Goal: Task Accomplishment & Management: Use online tool/utility

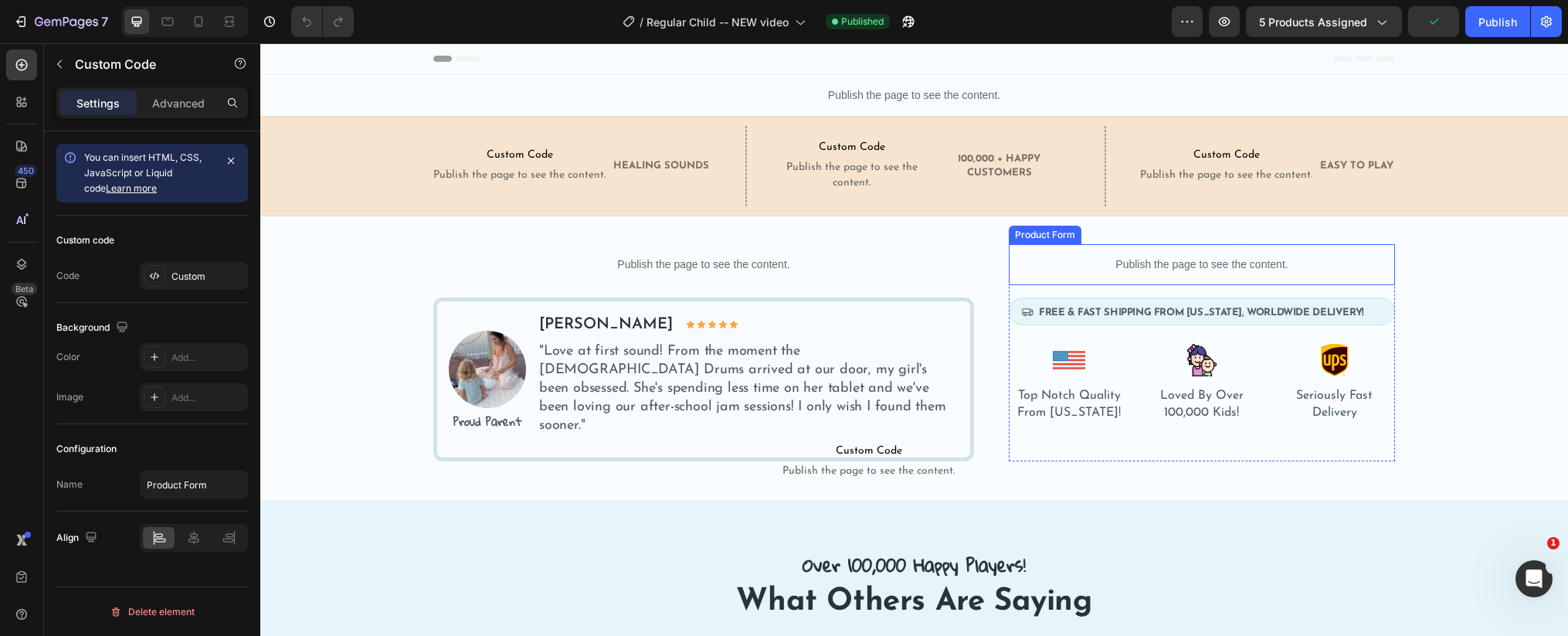
click at [1237, 272] on p "Publish the page to see the content." at bounding box center [1201, 264] width 386 height 17
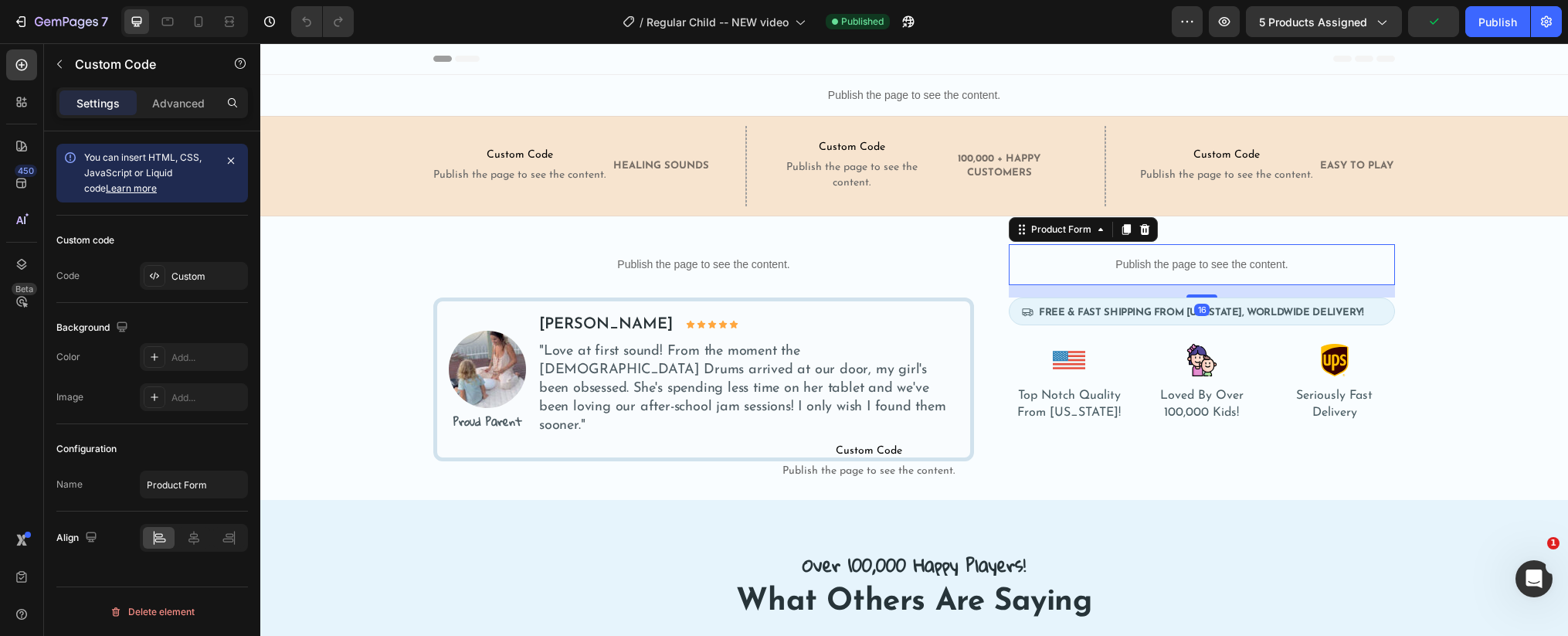
click at [1237, 272] on p "Publish the page to see the content." at bounding box center [1201, 264] width 386 height 17
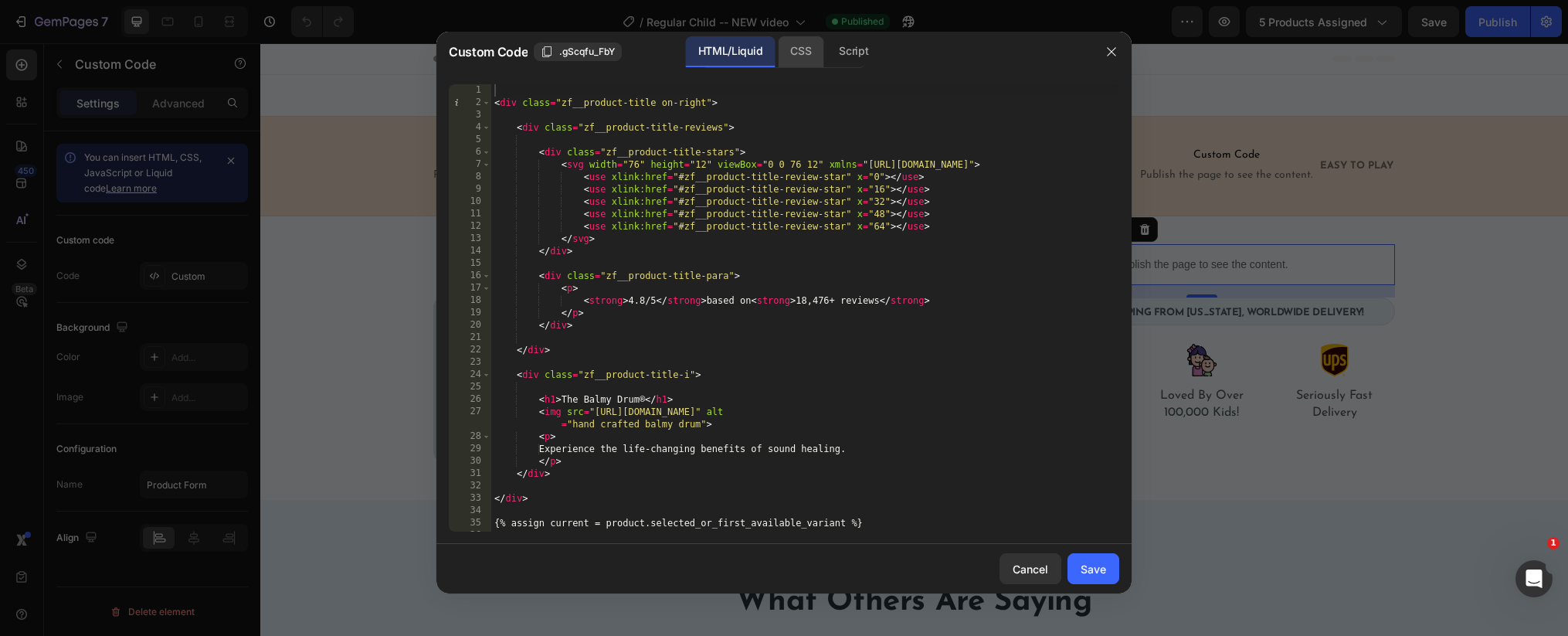
click at [826, 61] on div "CSS" at bounding box center [853, 51] width 54 height 31
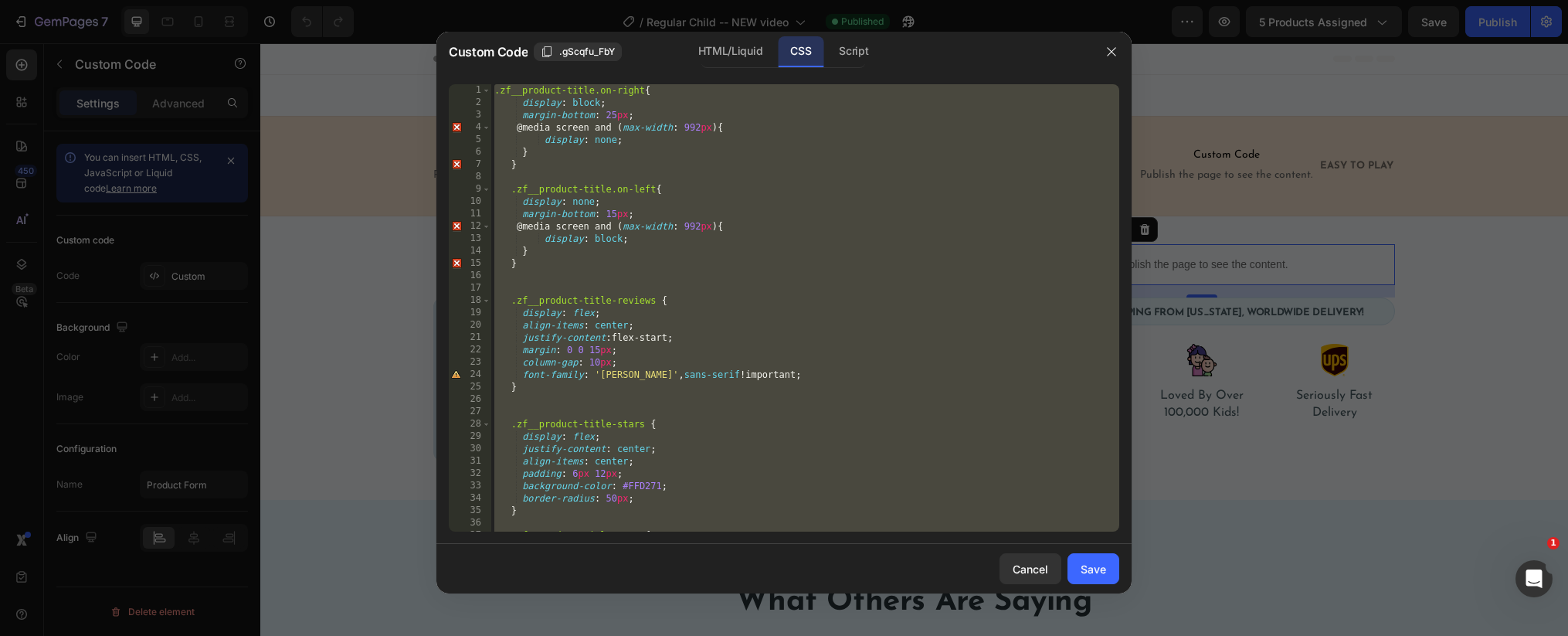
click at [791, 170] on div ".zf__product-title.on-right { display : block ; margin-bottom : 25 px ; @media …" at bounding box center [805, 320] width 628 height 472
type textarea "}"
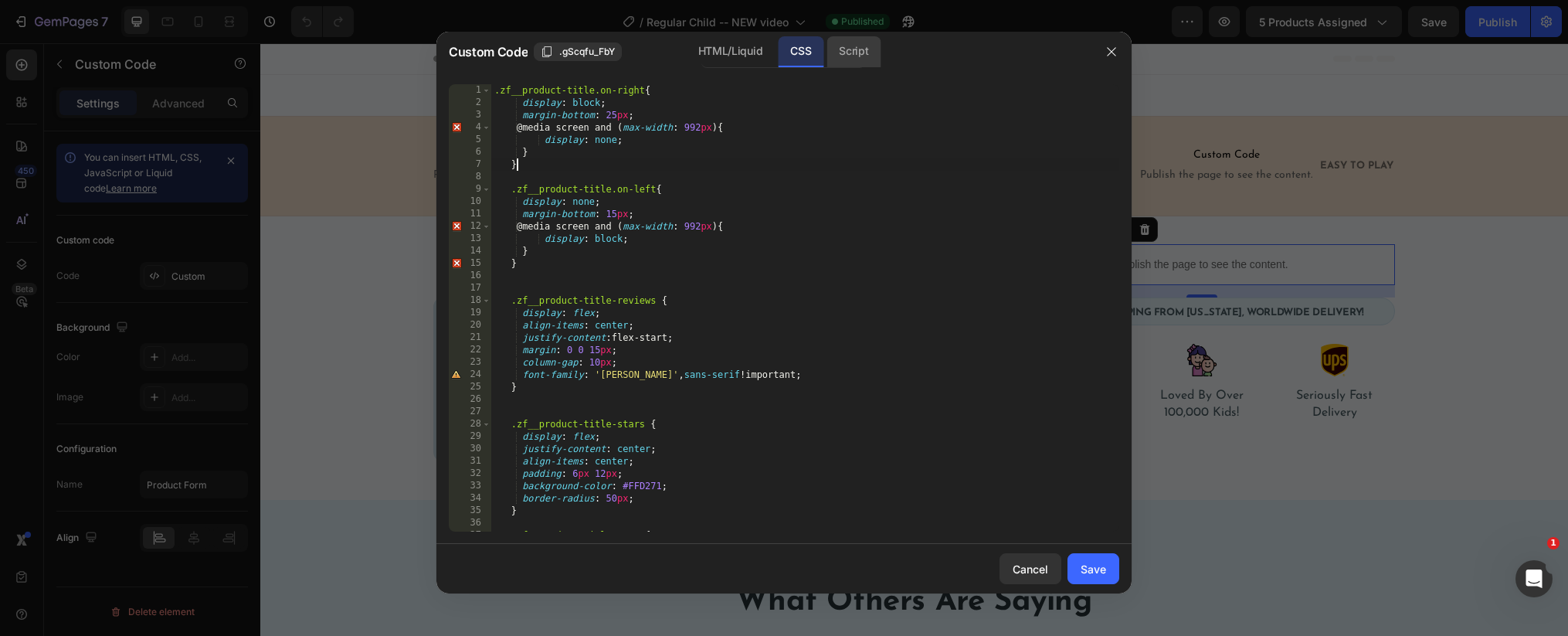
click at [854, 61] on div "Script" at bounding box center [853, 51] width 54 height 31
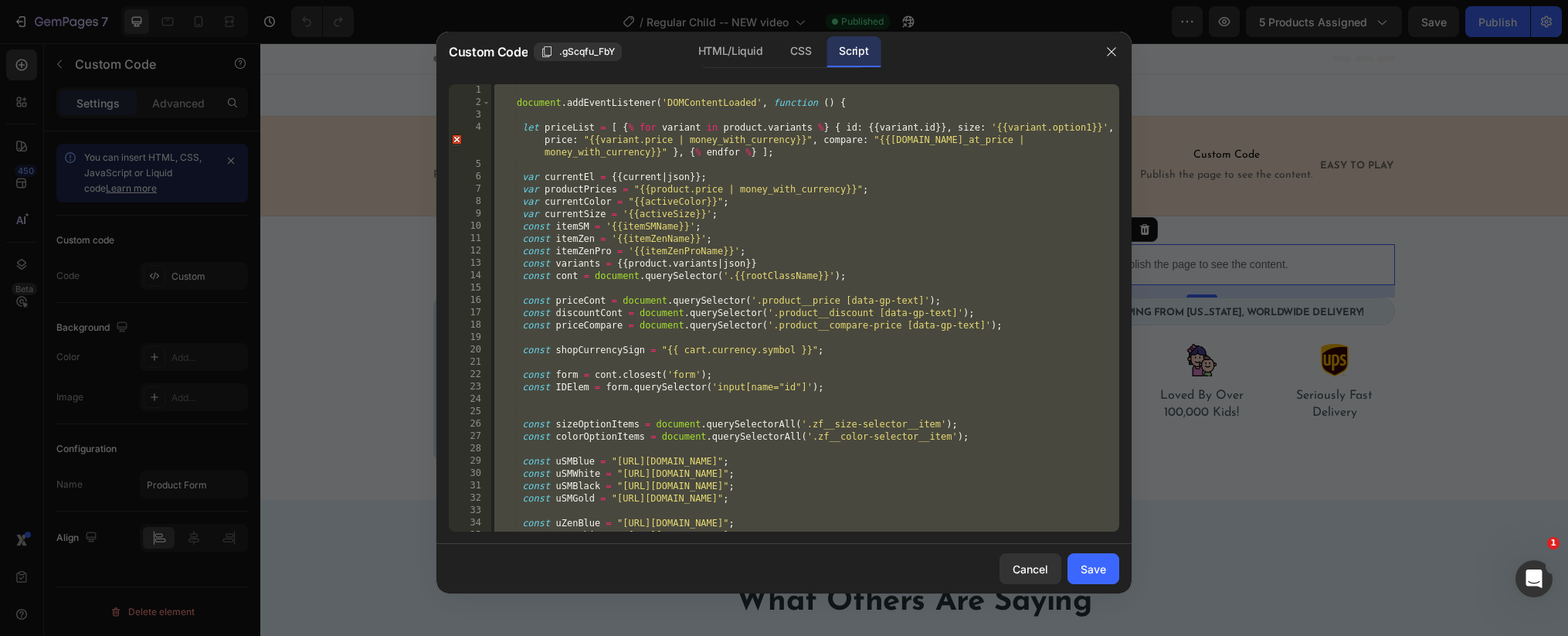
click at [808, 213] on div "document . addEventListener ( 'DOMContentLoaded' , function ( ) { let priceList…" at bounding box center [805, 320] width 628 height 472
type textarea "var currentSize = '{{activeSize}}';"
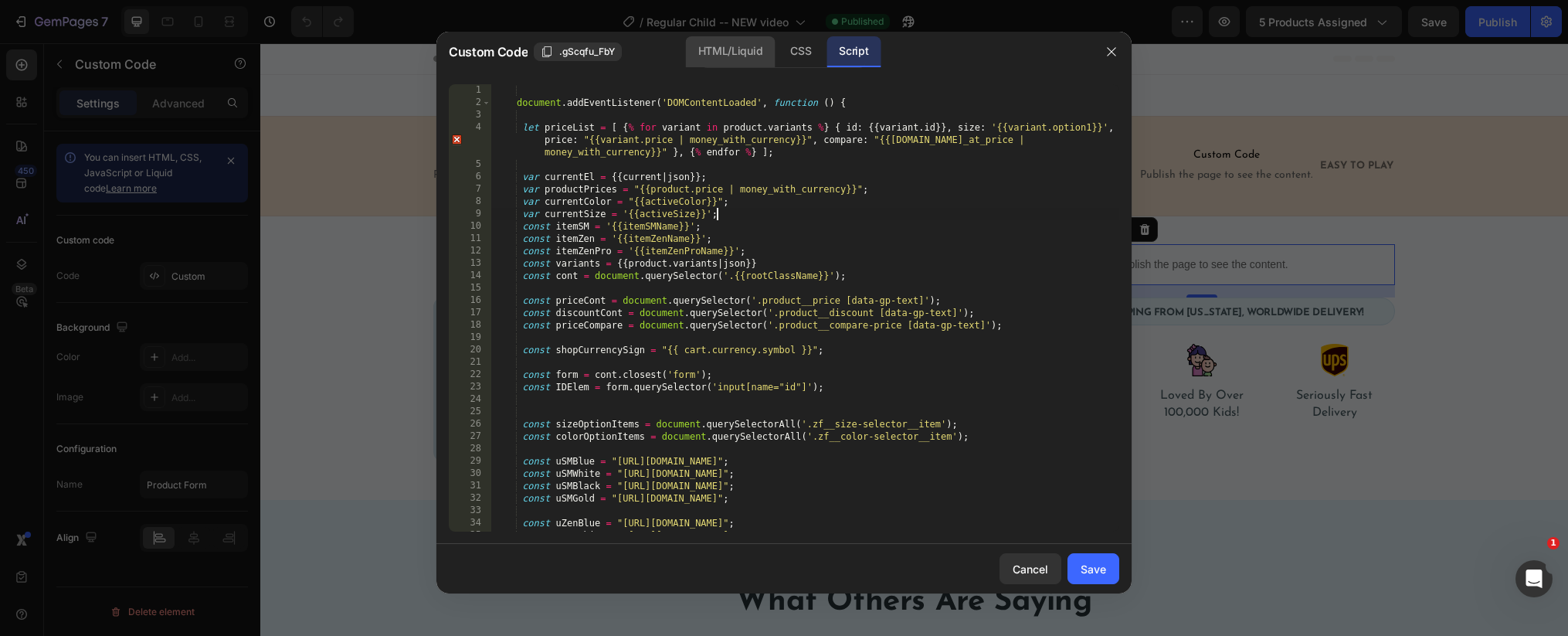
click at [777, 45] on div "HTML/Liquid" at bounding box center [800, 51] width 46 height 31
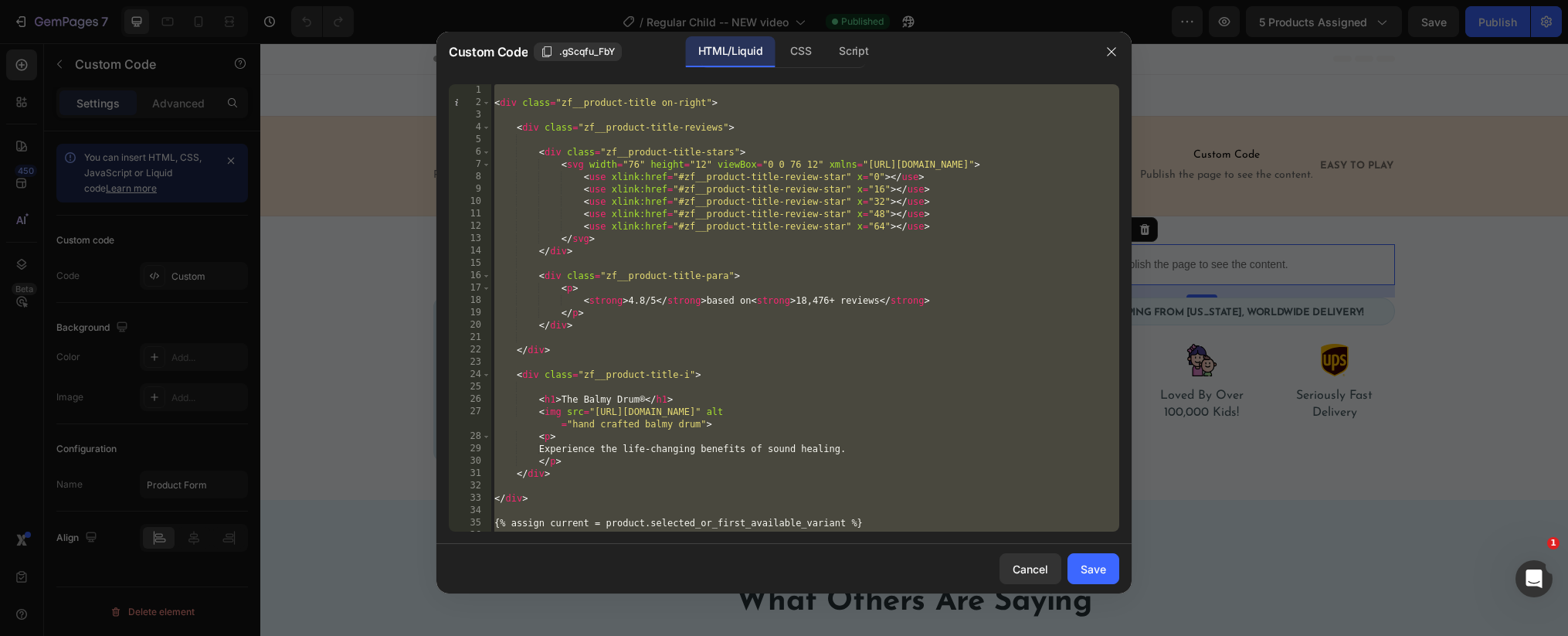
click at [795, 225] on div "< div class = "zf__product-title on-right" > < div class = "zf__product-title-r…" at bounding box center [805, 320] width 628 height 472
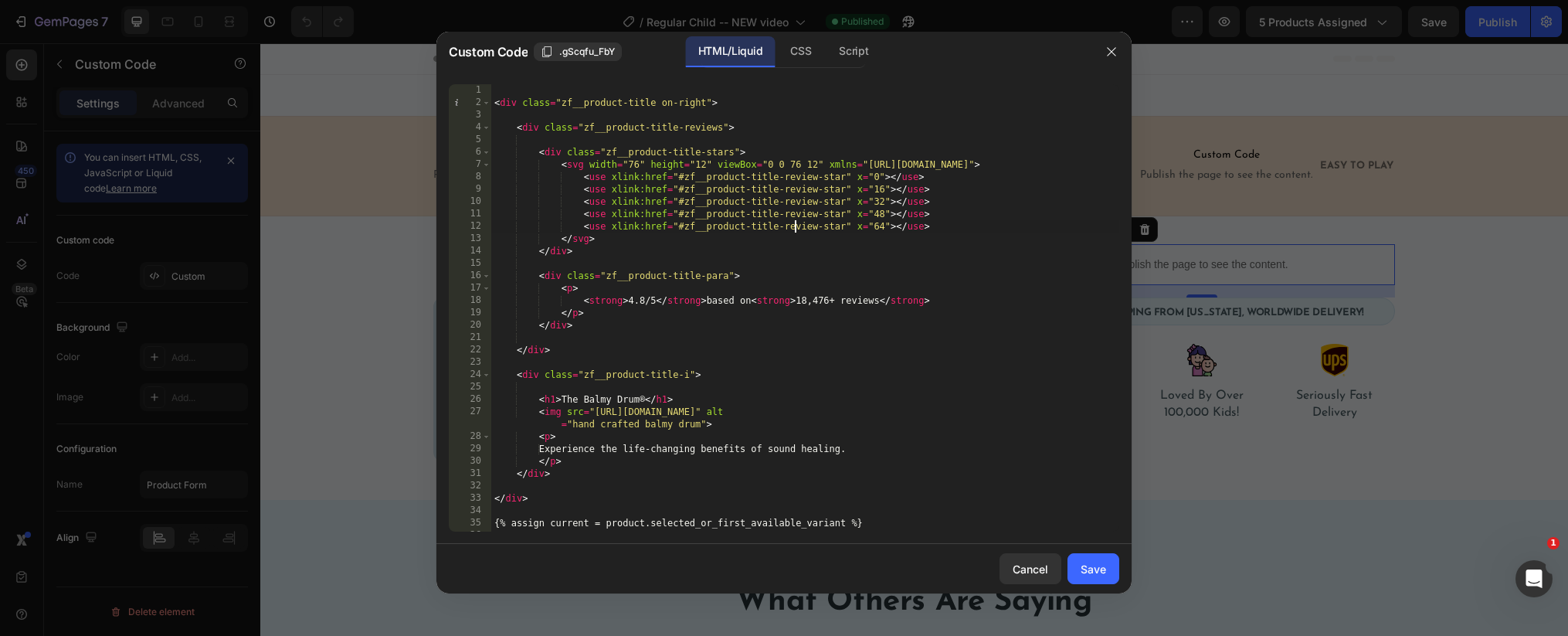
click at [791, 257] on div "< div class = "zf__product-title on-right" > < div class = "zf__product-title-r…" at bounding box center [805, 320] width 628 height 472
type textarea "</div>"
click at [776, 257] on div "< div class = "zf__product-title on-right" > < div class = "zf__product-title-r…" at bounding box center [805, 320] width 628 height 472
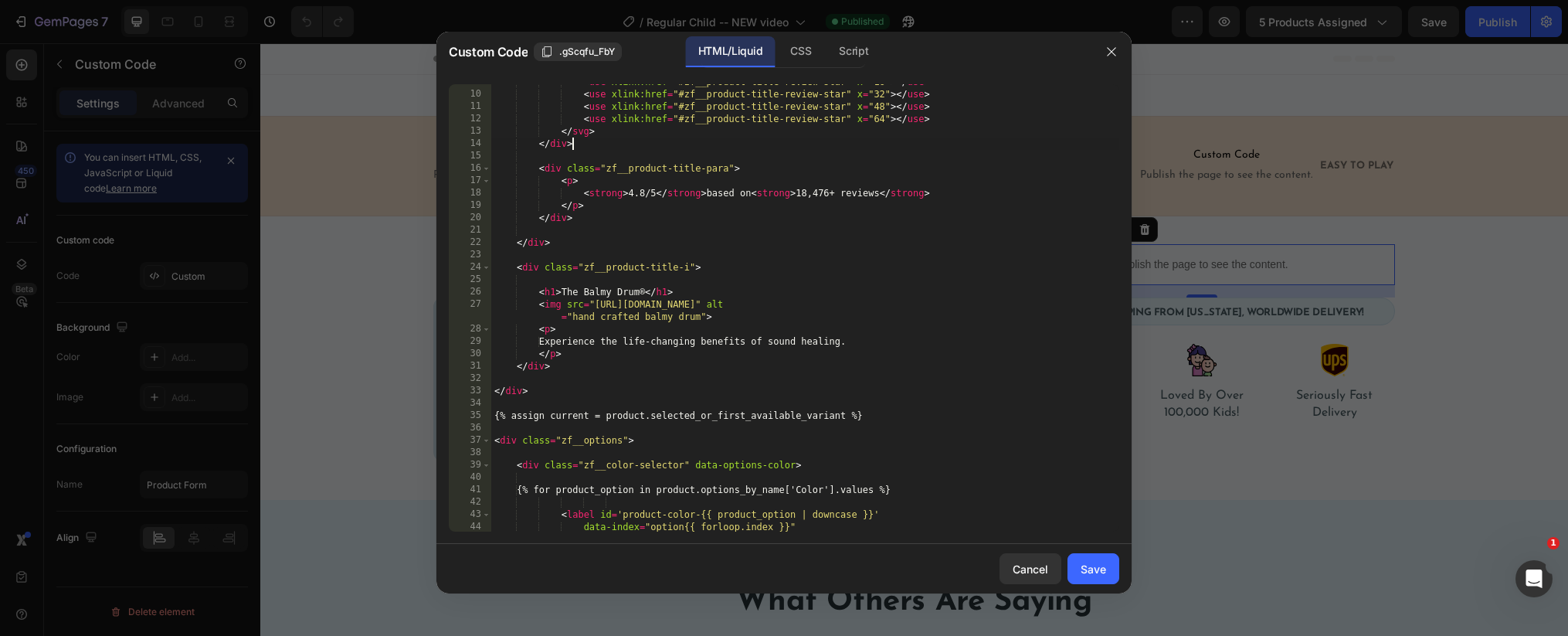
scroll to position [122, 0]
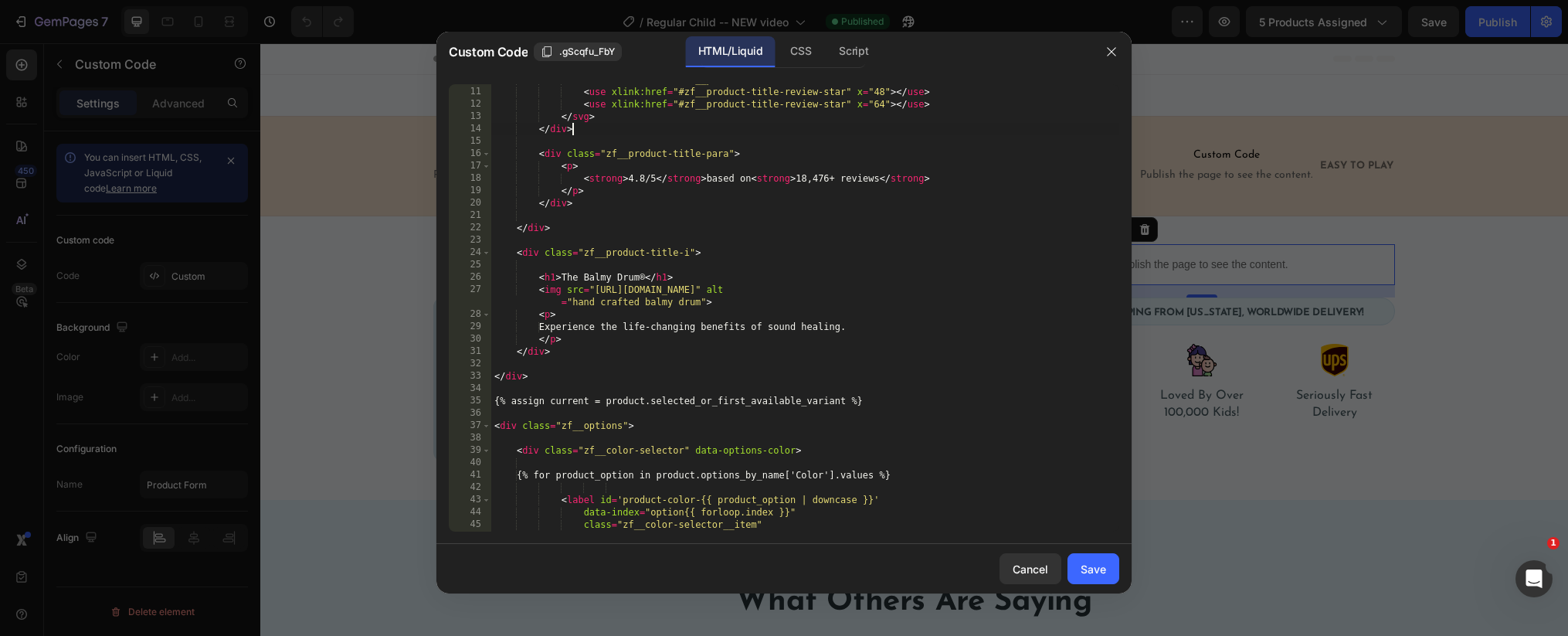
click at [722, 264] on div "< use xlink:href = "#zf__product-title-review-star" x = "32" > </ use > < use x…" at bounding box center [805, 309] width 628 height 472
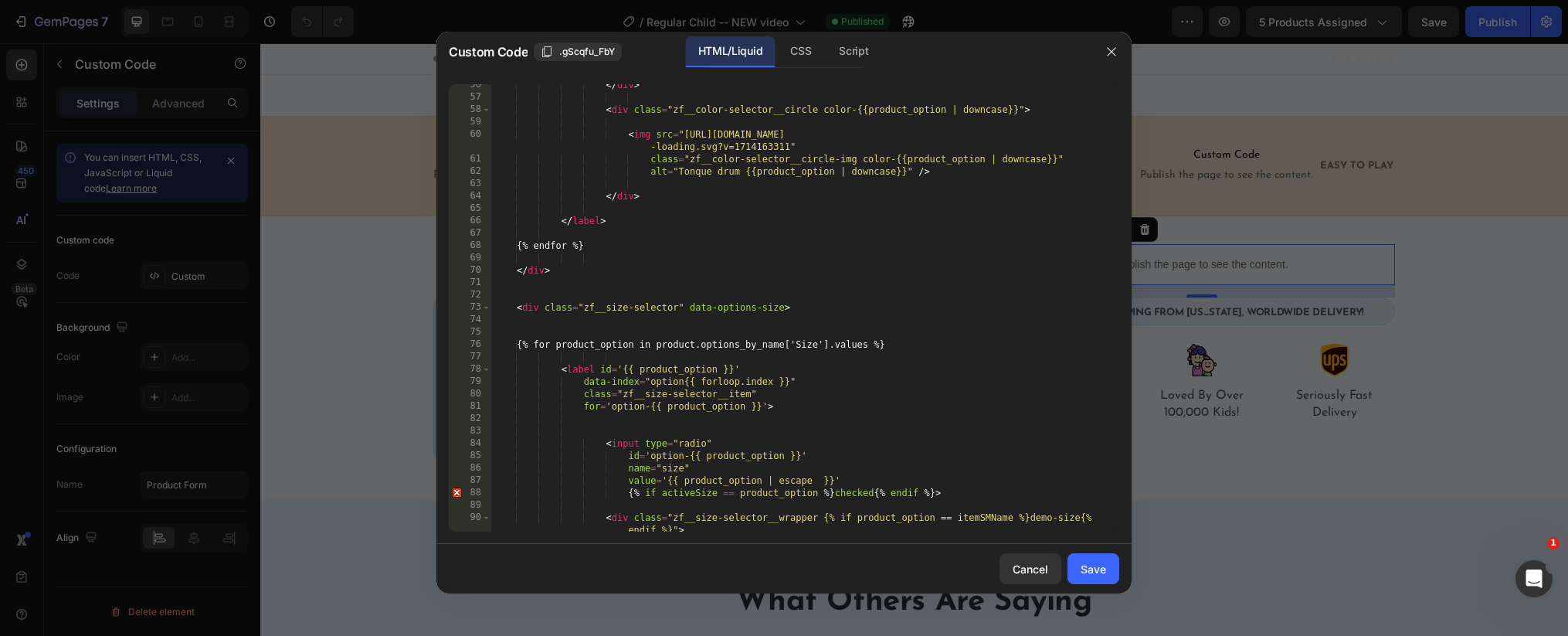
scroll to position [697, 0]
click at [723, 265] on div "</ div > < div class = "zf__color-selector__circle color-{{product_option | dow…" at bounding box center [805, 315] width 628 height 472
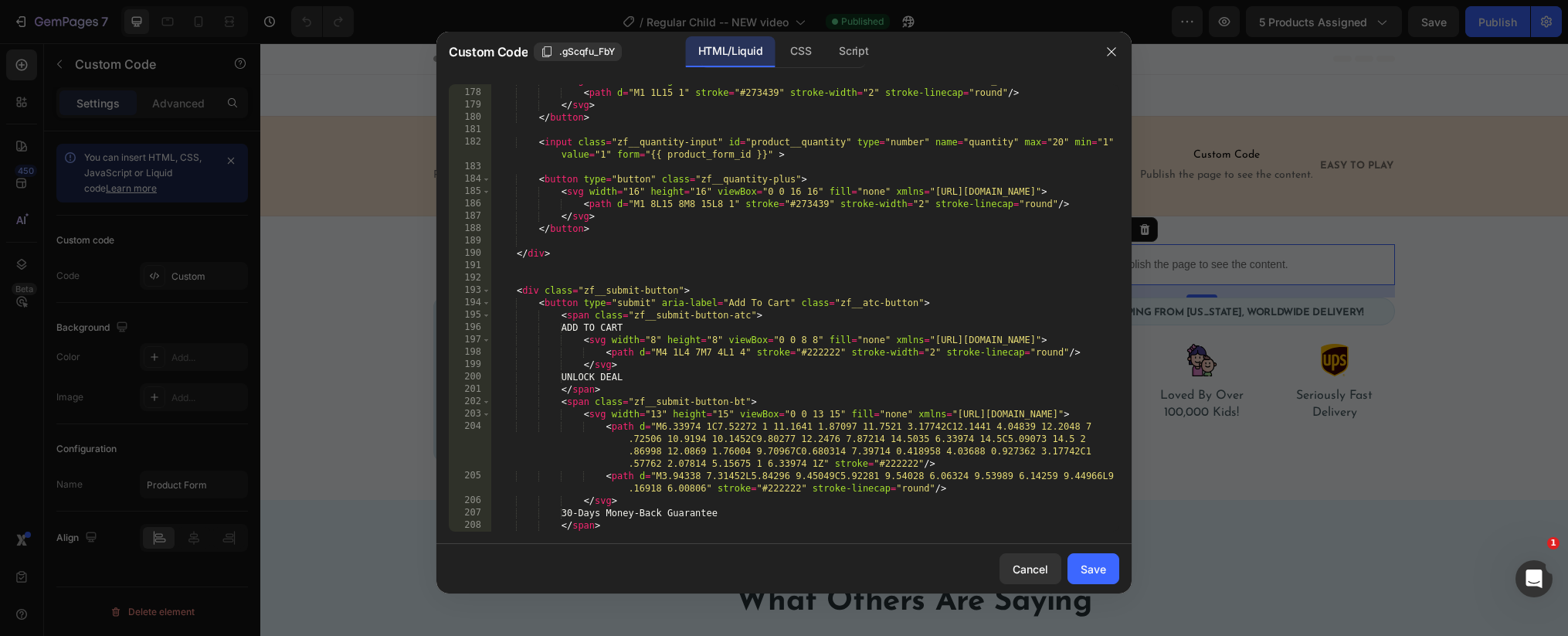
scroll to position [2223, 0]
click at [694, 209] on div "< svg width = "16" height = "2" viewBox = "0 0 16 2" fill = "none" xmlns = "[UR…" at bounding box center [805, 310] width 628 height 472
type textarea "<path d="M1 8L15 8M8 15L8 1" stroke="#273439" stroke-width="2" stroke-linecap="…"
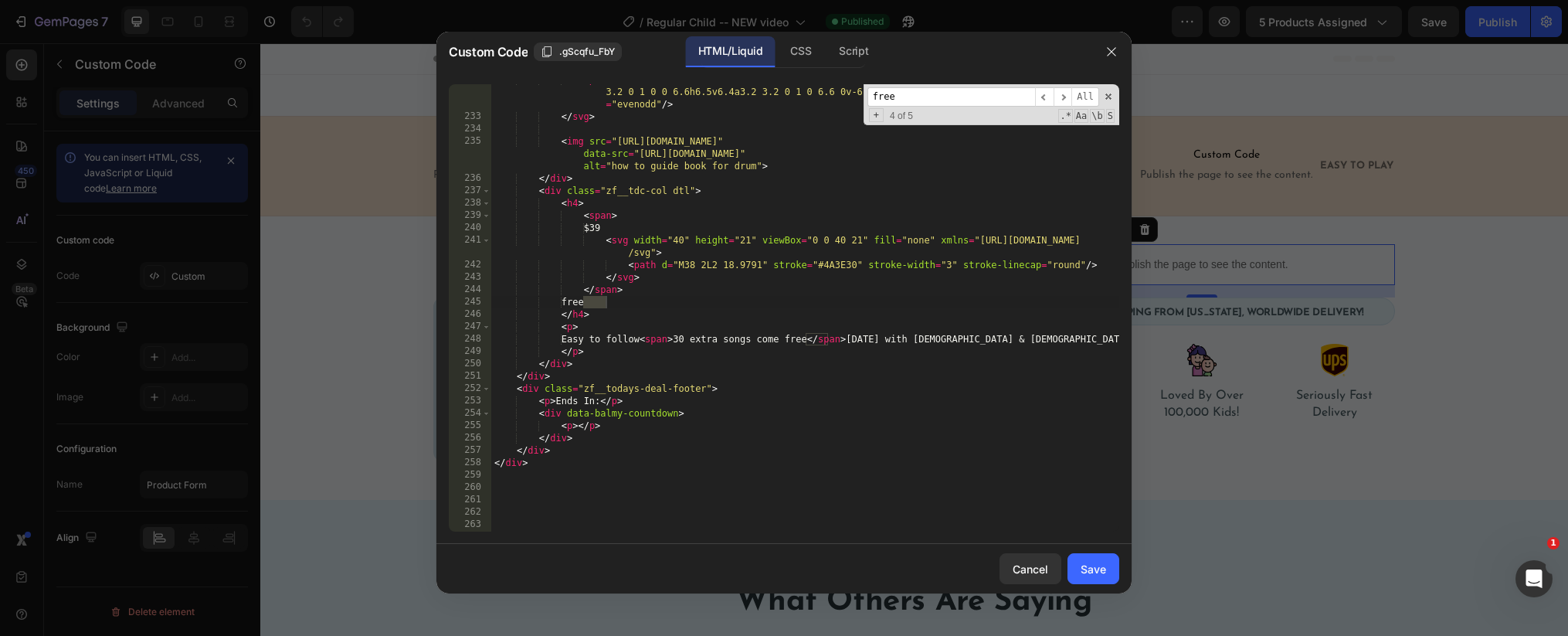
scroll to position [1123, 0]
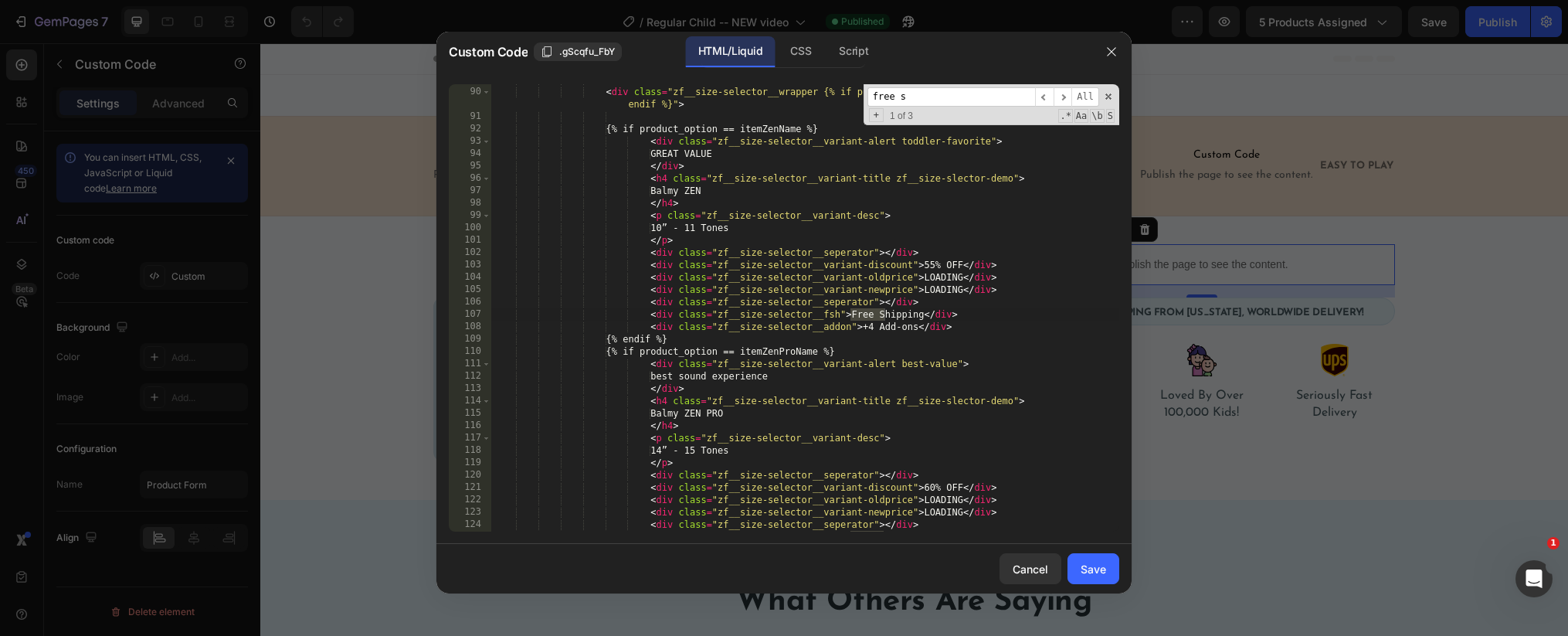
type input "free sh"
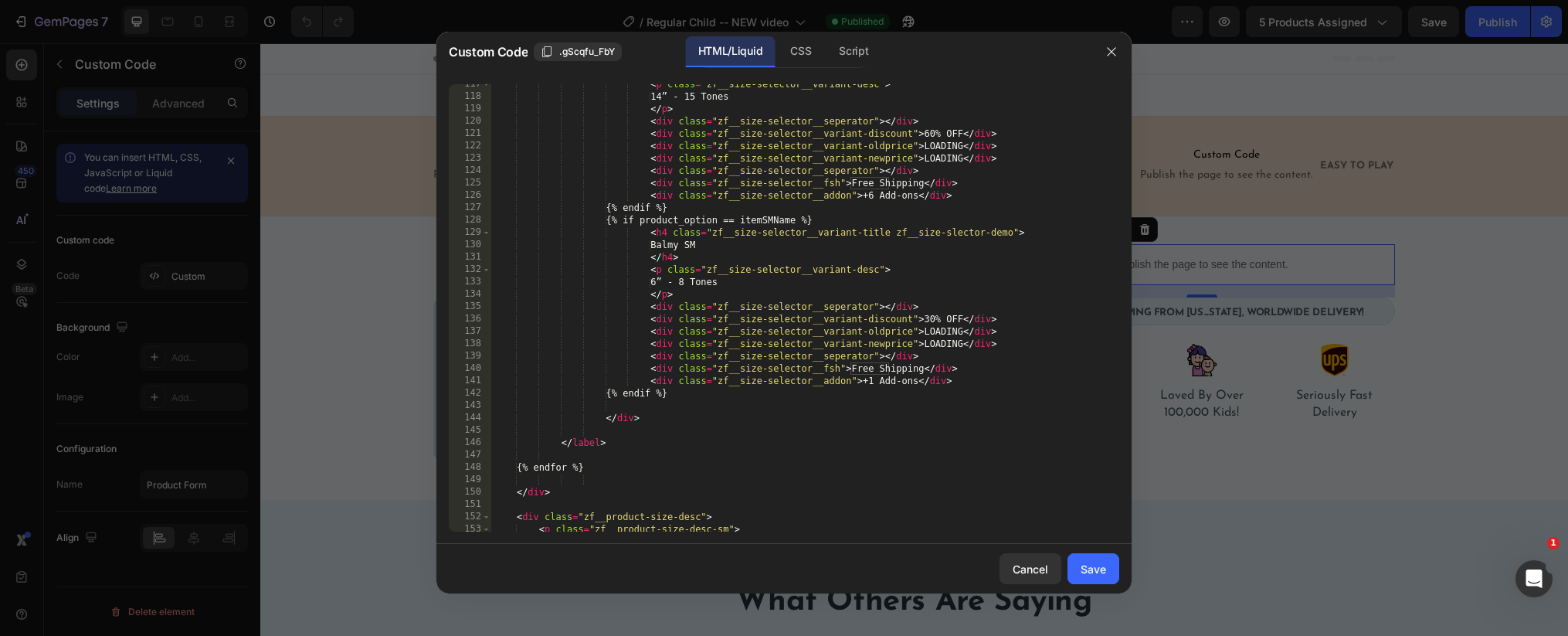
scroll to position [1508, 0]
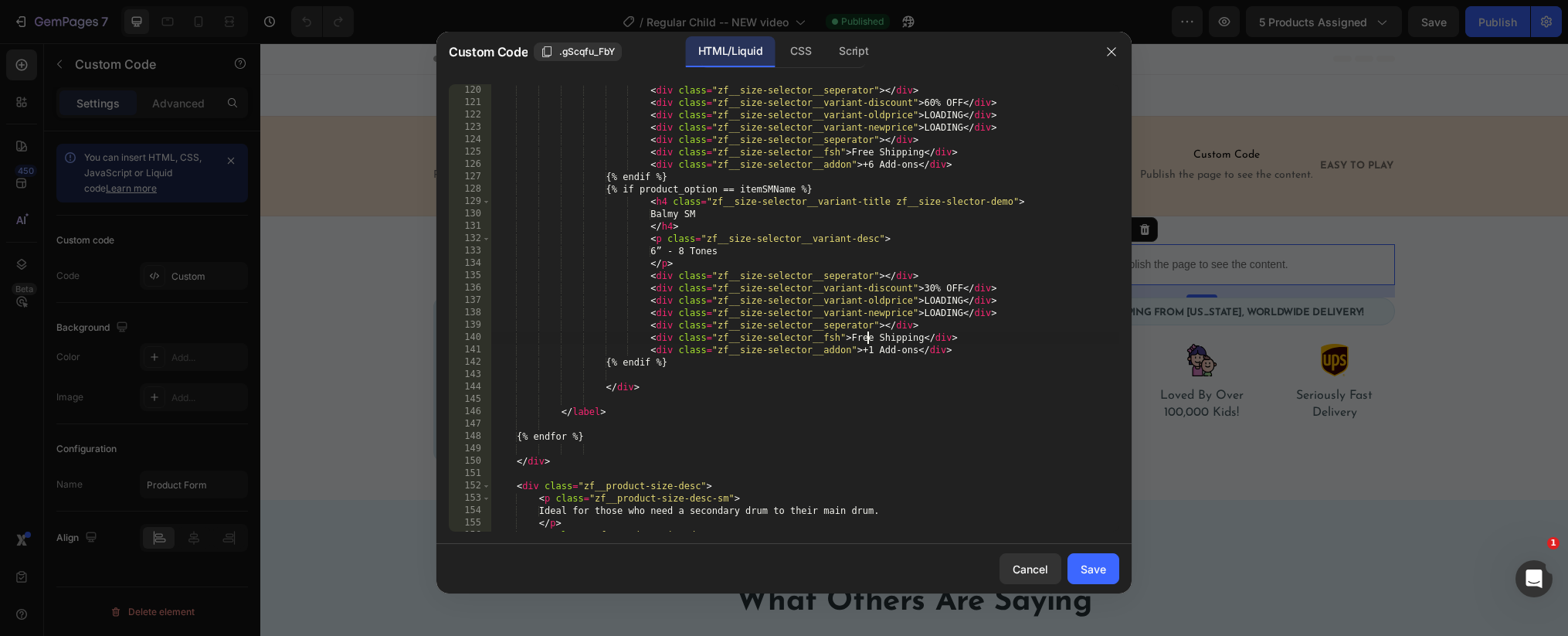
click at [866, 338] on div "< div class = "zf__size-selector__seperator" > </ div > < div class = "zf__size…" at bounding box center [805, 320] width 628 height 472
click at [865, 338] on div "< div class = "zf__size-selector__seperator" > </ div > < div class = "zf__size…" at bounding box center [805, 320] width 628 height 472
click at [958, 331] on div "< div class = "zf__size-selector__seperator" > </ div > < div class = "zf__size…" at bounding box center [805, 320] width 628 height 472
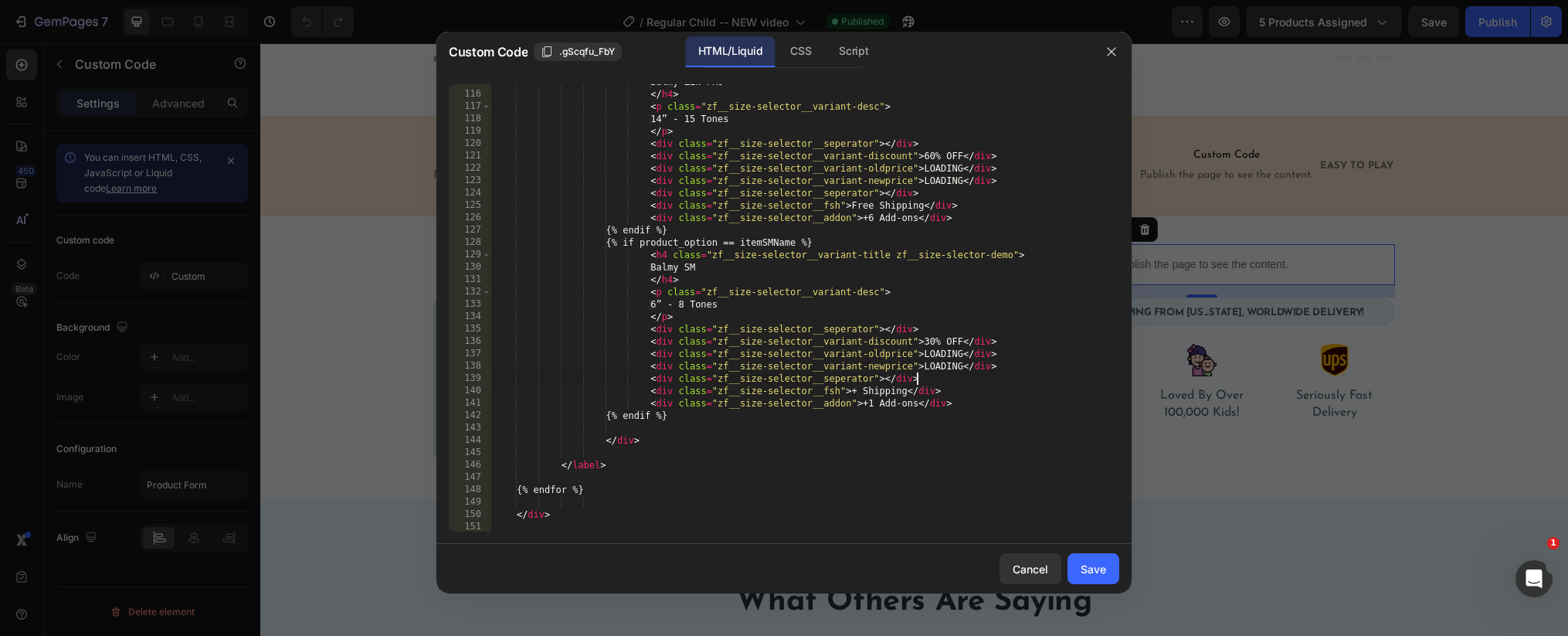
scroll to position [1454, 0]
type textarea "<div class="zf__size-selector__seperator"></div>"
drag, startPoint x: 1095, startPoint y: 564, endPoint x: 1005, endPoint y: 481, distance: 122.4
click at [1095, 564] on div "Save" at bounding box center [1093, 569] width 25 height 17
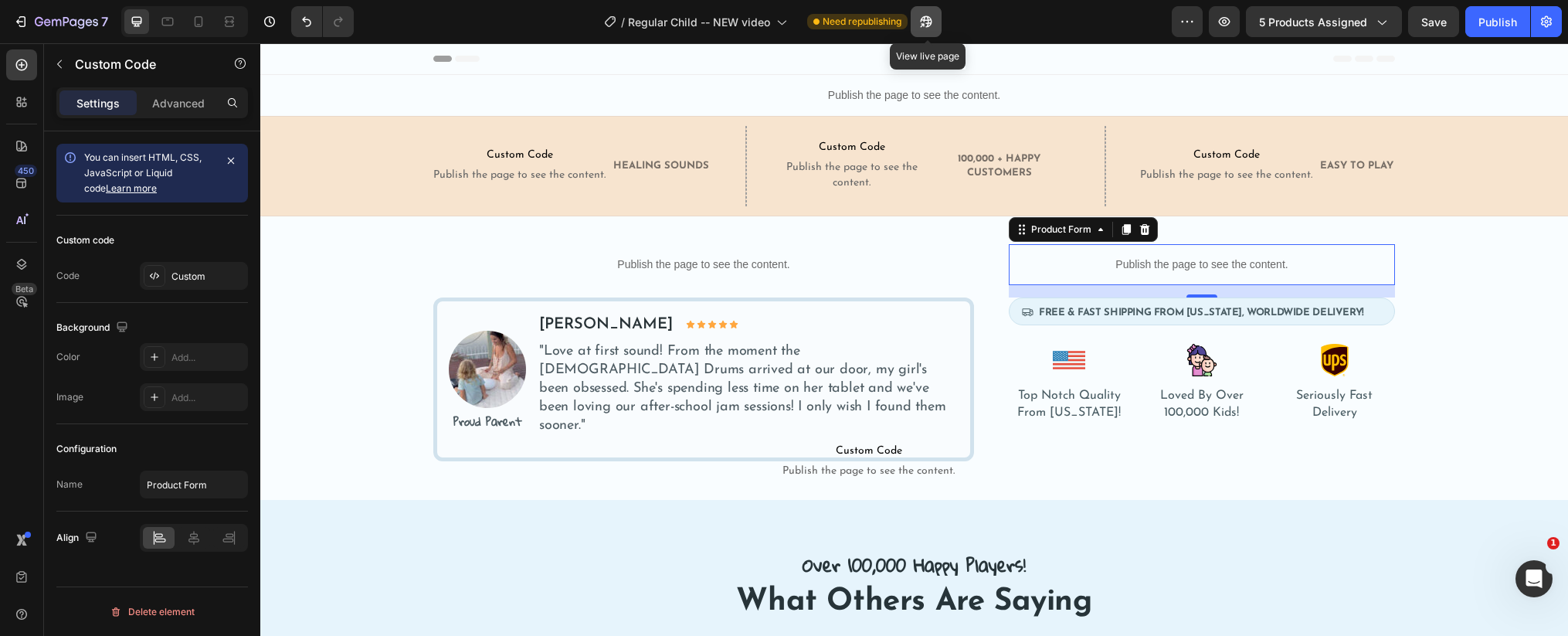
click at [924, 23] on icon "button" at bounding box center [922, 24] width 4 height 4
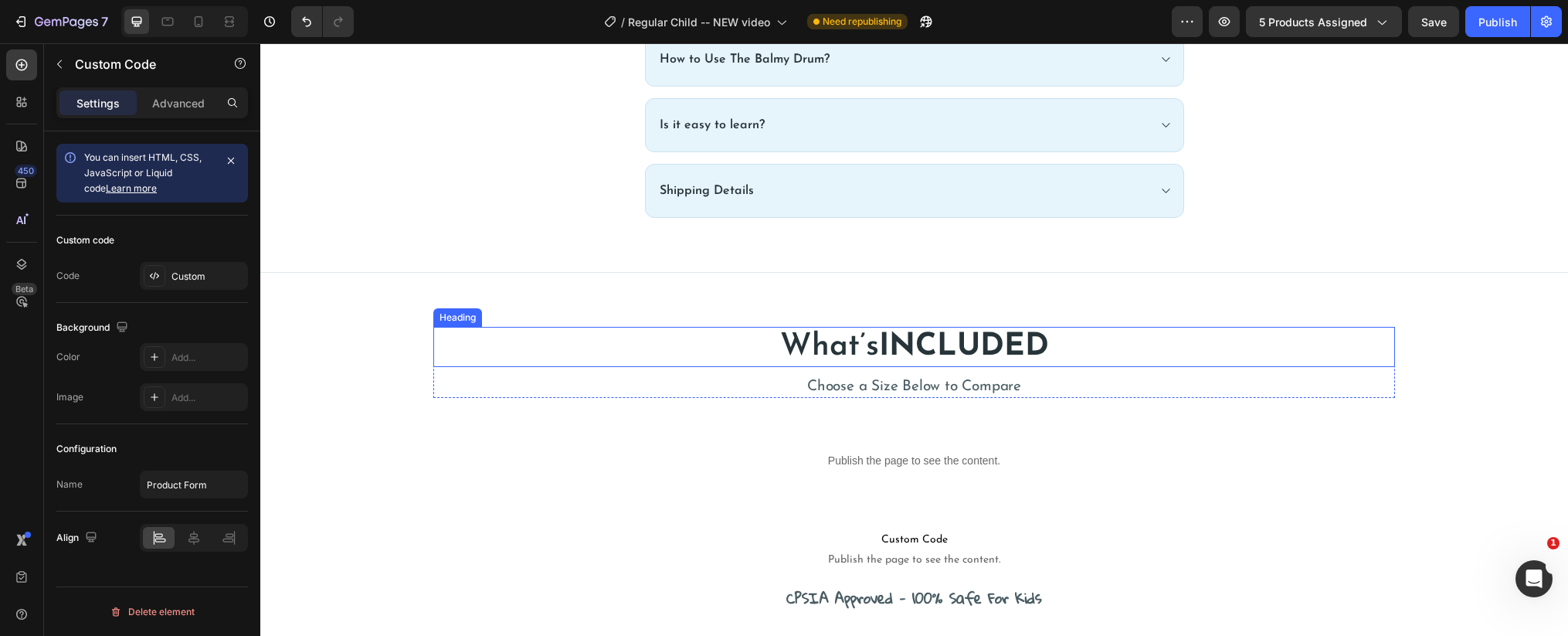
scroll to position [873, 0]
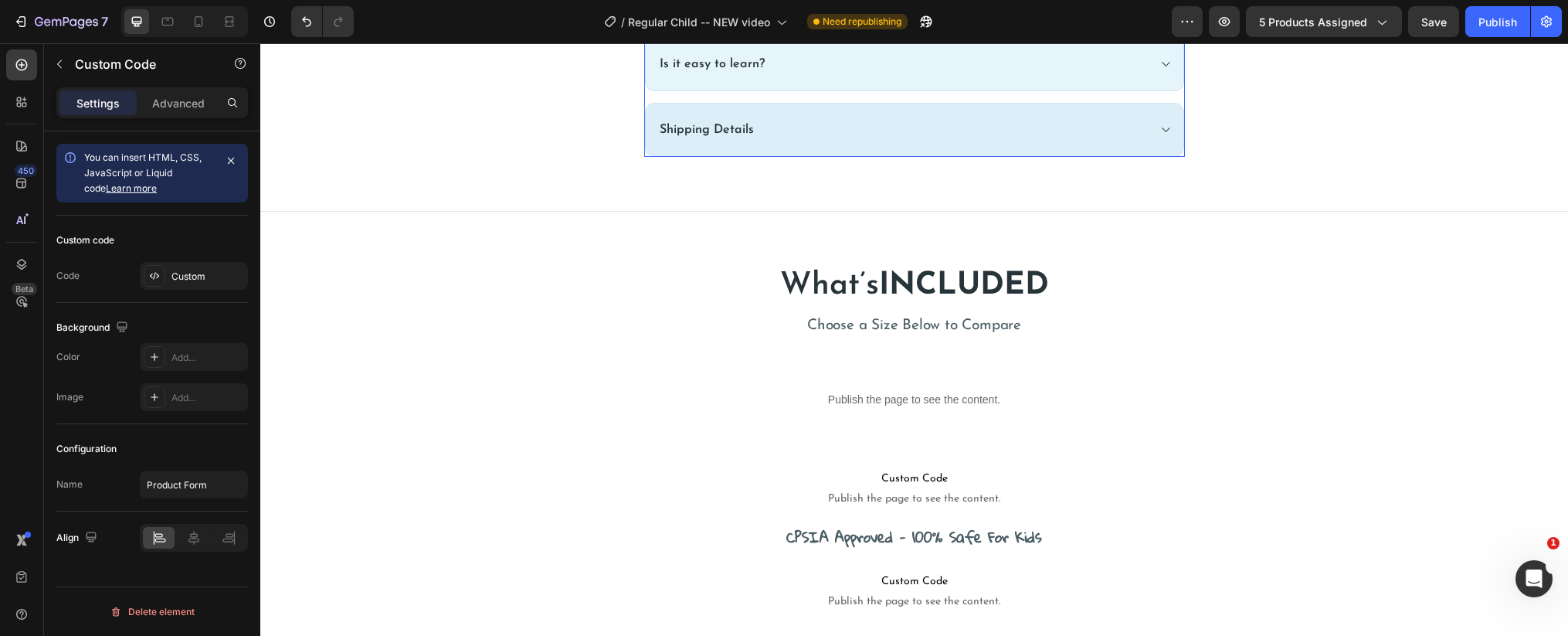
click at [766, 136] on div "Shipping Details" at bounding box center [902, 129] width 489 height 21
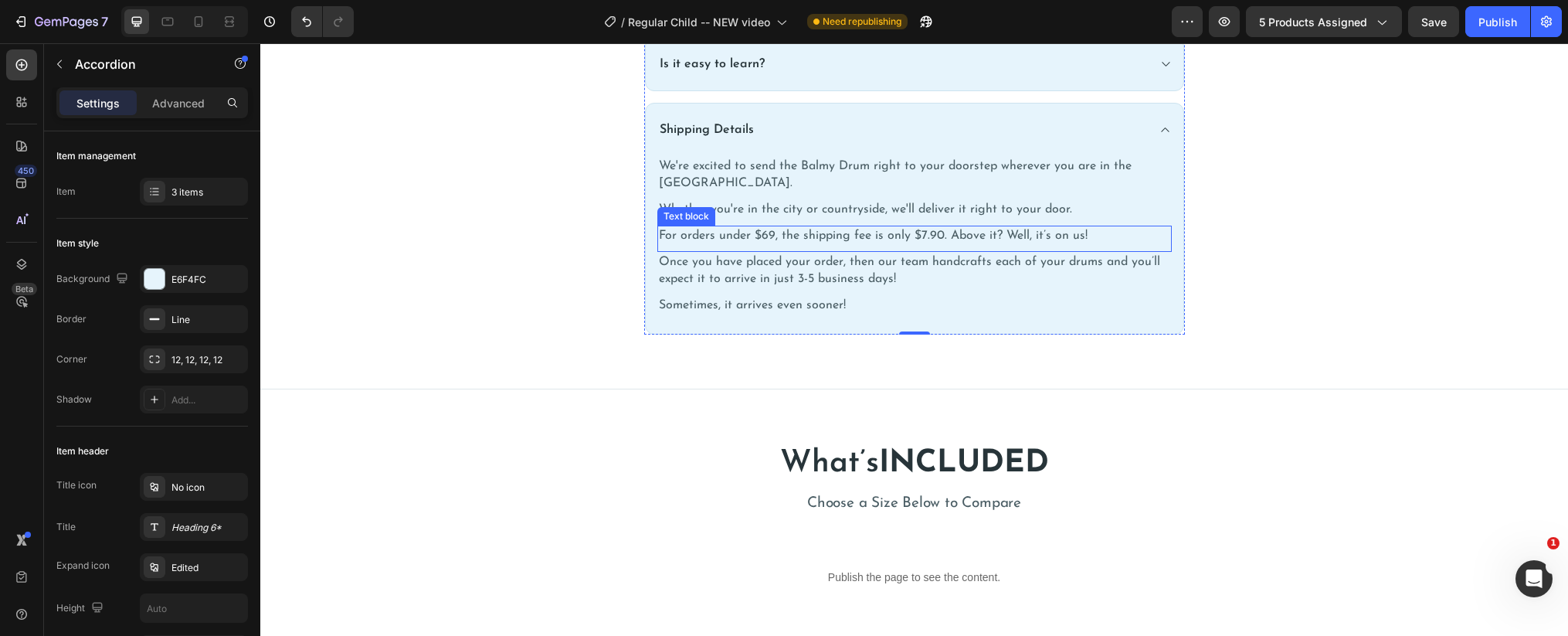
click at [765, 227] on p "For orders under $69, the shipping fee is only $7.90. Above it? Well, it’s on u…" at bounding box center [914, 236] width 511 height 17
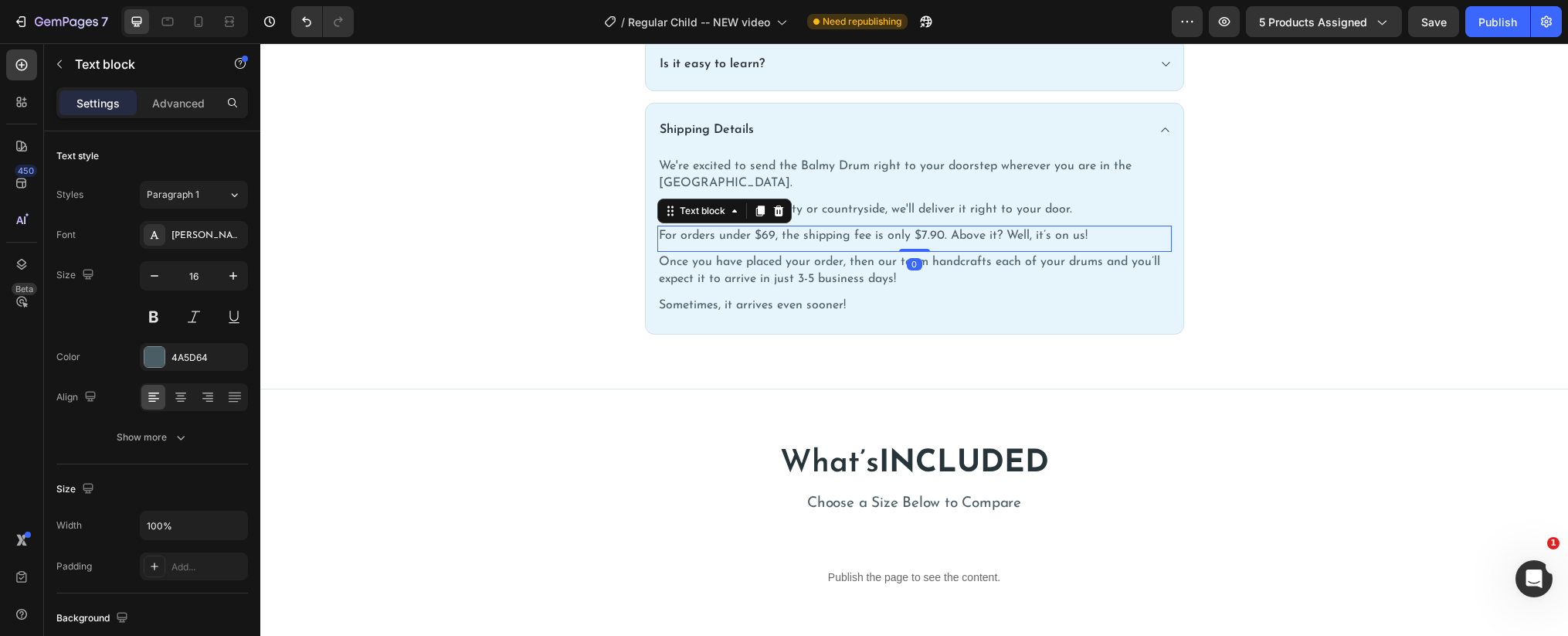
click at [795, 227] on p "For orders under $69, the shipping fee is only $7.90. Above it? Well, it’s on u…" at bounding box center [914, 236] width 511 height 17
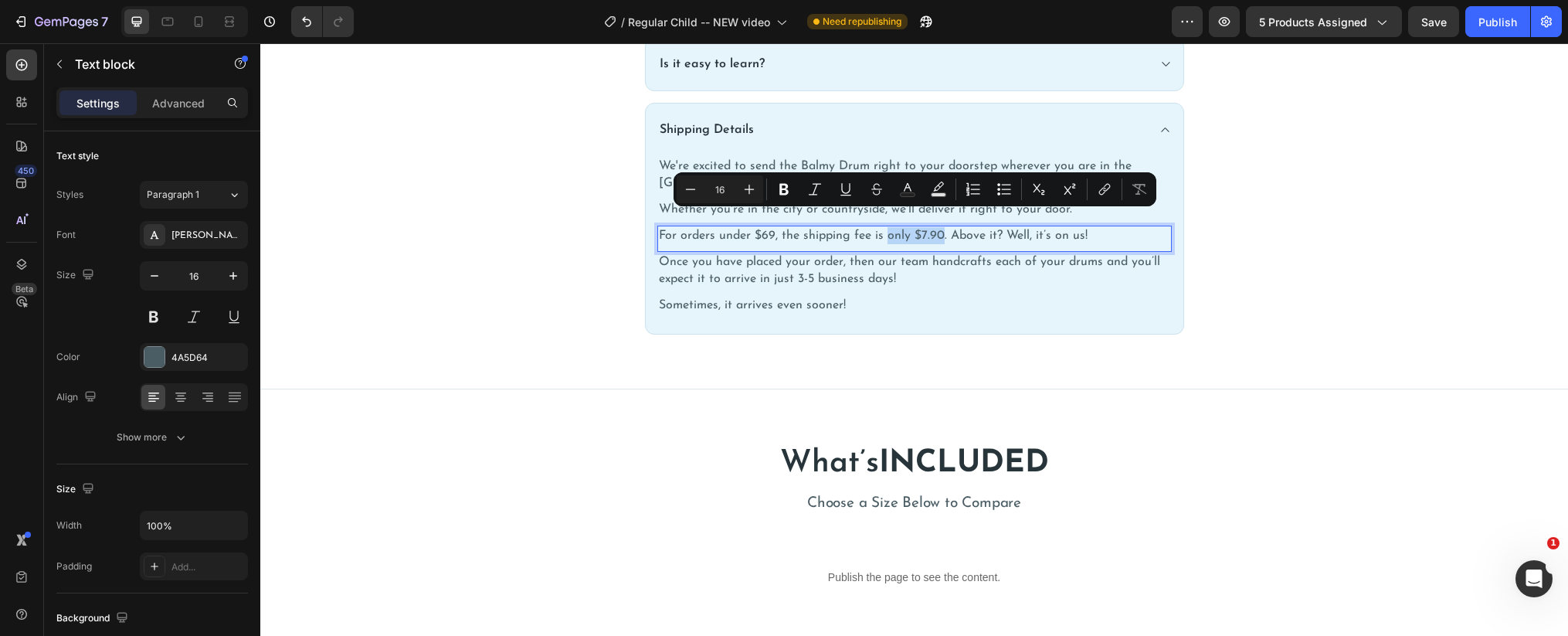
drag, startPoint x: 943, startPoint y: 216, endPoint x: 890, endPoint y: 216, distance: 53.0
click at [890, 227] on p "For orders under $69, the shipping fee is only $7.90. Above it? Well, it’s on u…" at bounding box center [914, 236] width 511 height 17
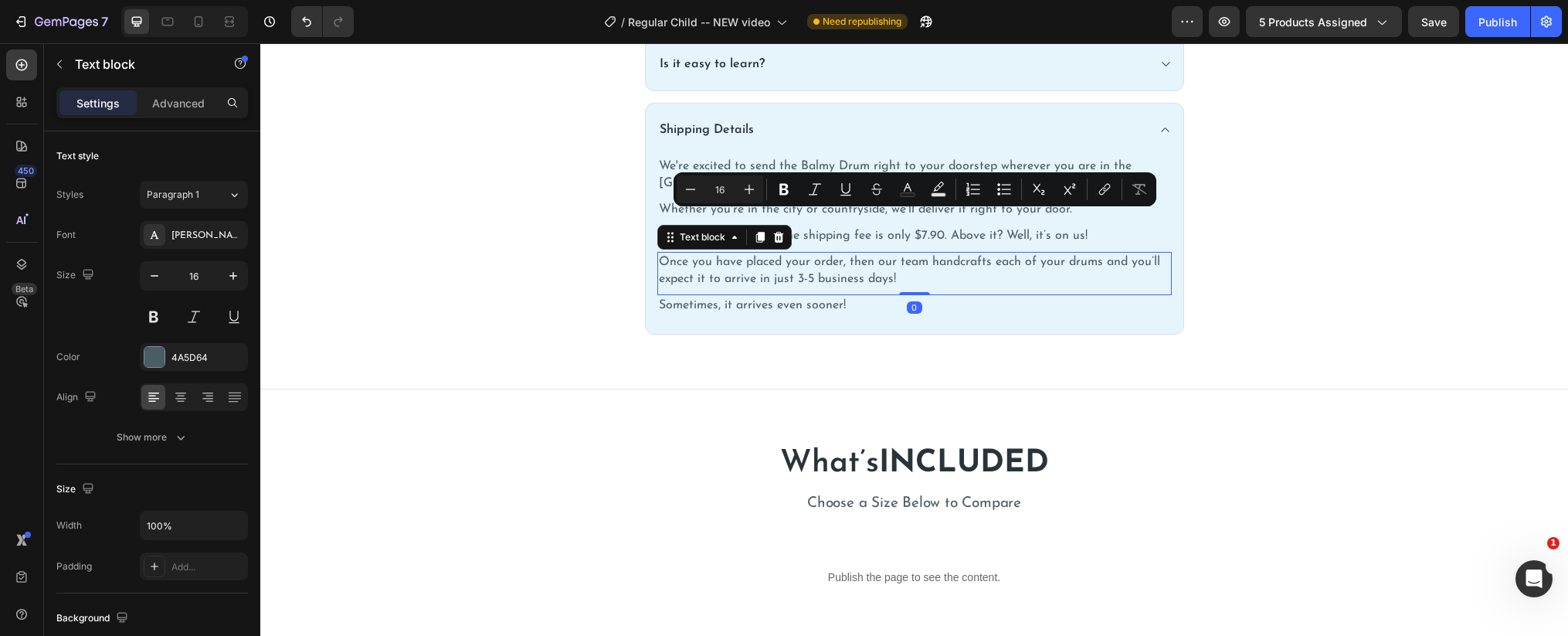
click at [913, 253] on p "Once you have placed your order, then our team handcrafts each of your drums an…" at bounding box center [914, 270] width 511 height 34
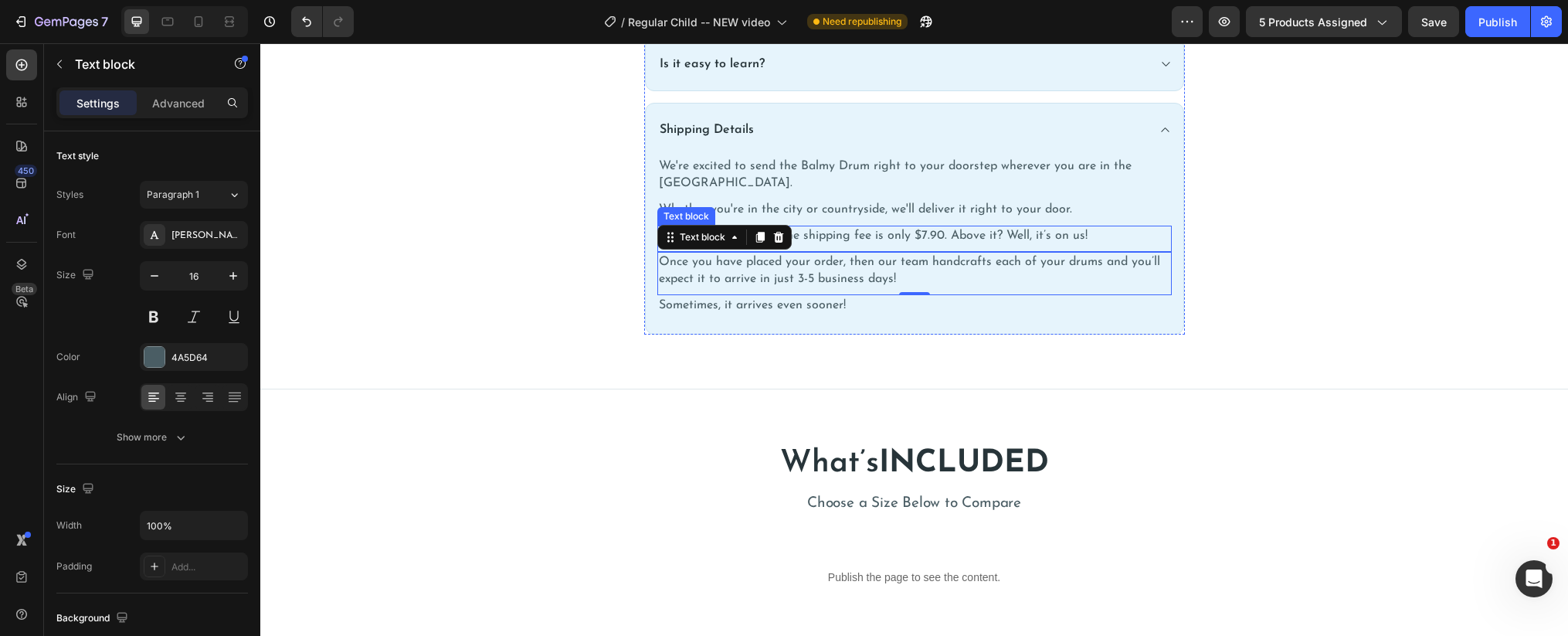
click at [887, 227] on p "For orders under $69, the shipping fee is only $7.90. Above it? Well, it’s on u…" at bounding box center [914, 236] width 511 height 17
click at [903, 227] on p "For orders under $69, the shipping fee is only $7.90. Above it? Well, it’s on u…" at bounding box center [914, 236] width 511 height 17
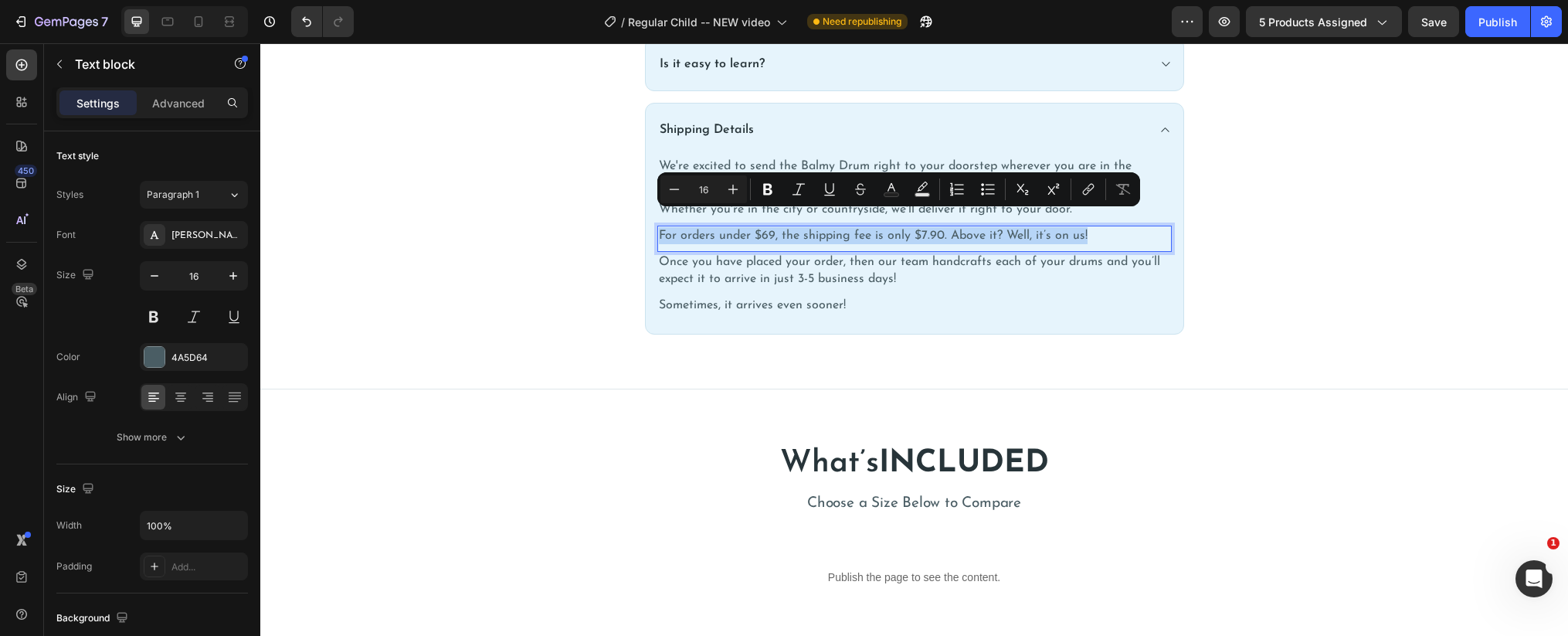
click at [903, 227] on p "For orders under $69, the shipping fee is only $7.90. Above it? Well, it’s on u…" at bounding box center [914, 236] width 511 height 17
copy p "For orders under $69, the shipping fee is only $7.90. Above it? Well, it’s on u…"
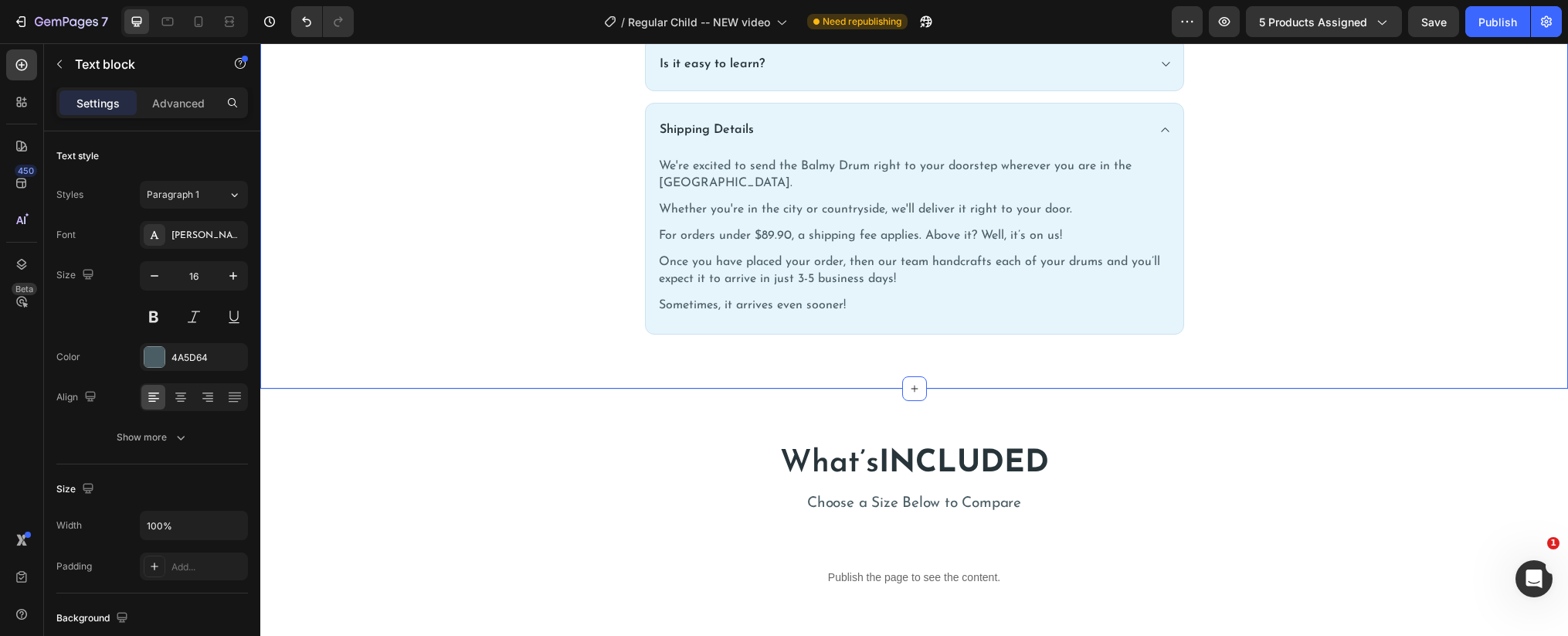
drag, startPoint x: 552, startPoint y: 187, endPoint x: 579, endPoint y: 188, distance: 27.0
click at [552, 187] on div "How to Use The Balmy Drum? Is it easy to learn? Shipping Details We're excited …" at bounding box center [913, 153] width 1284 height 364
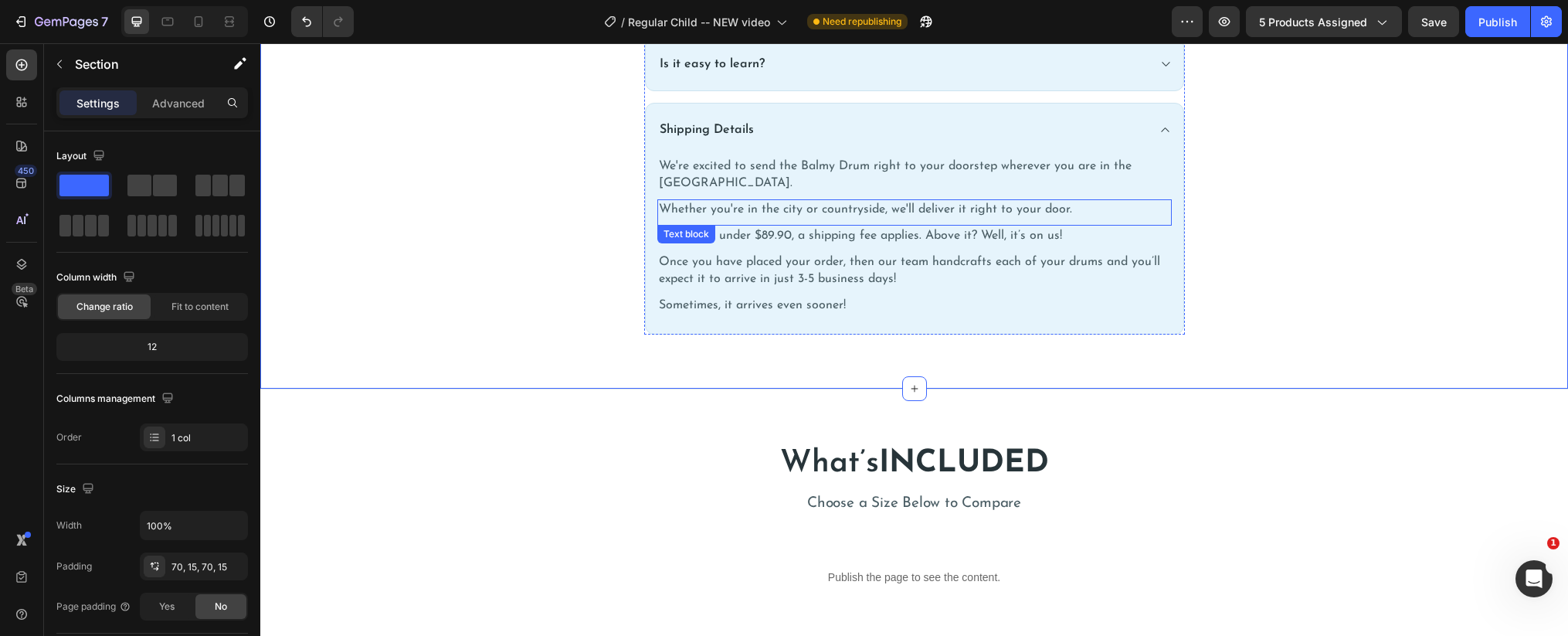
scroll to position [766, 0]
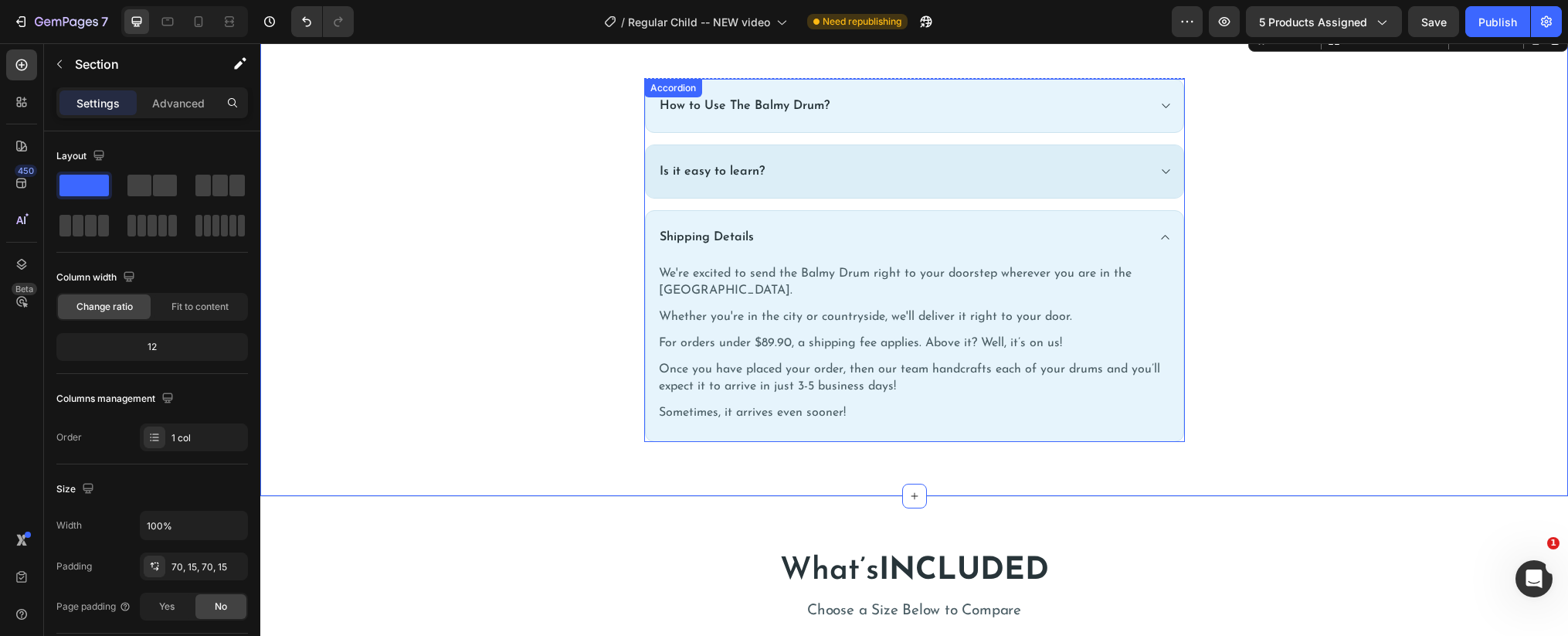
click at [845, 188] on div "Is it easy to learn?" at bounding box center [914, 172] width 537 height 53
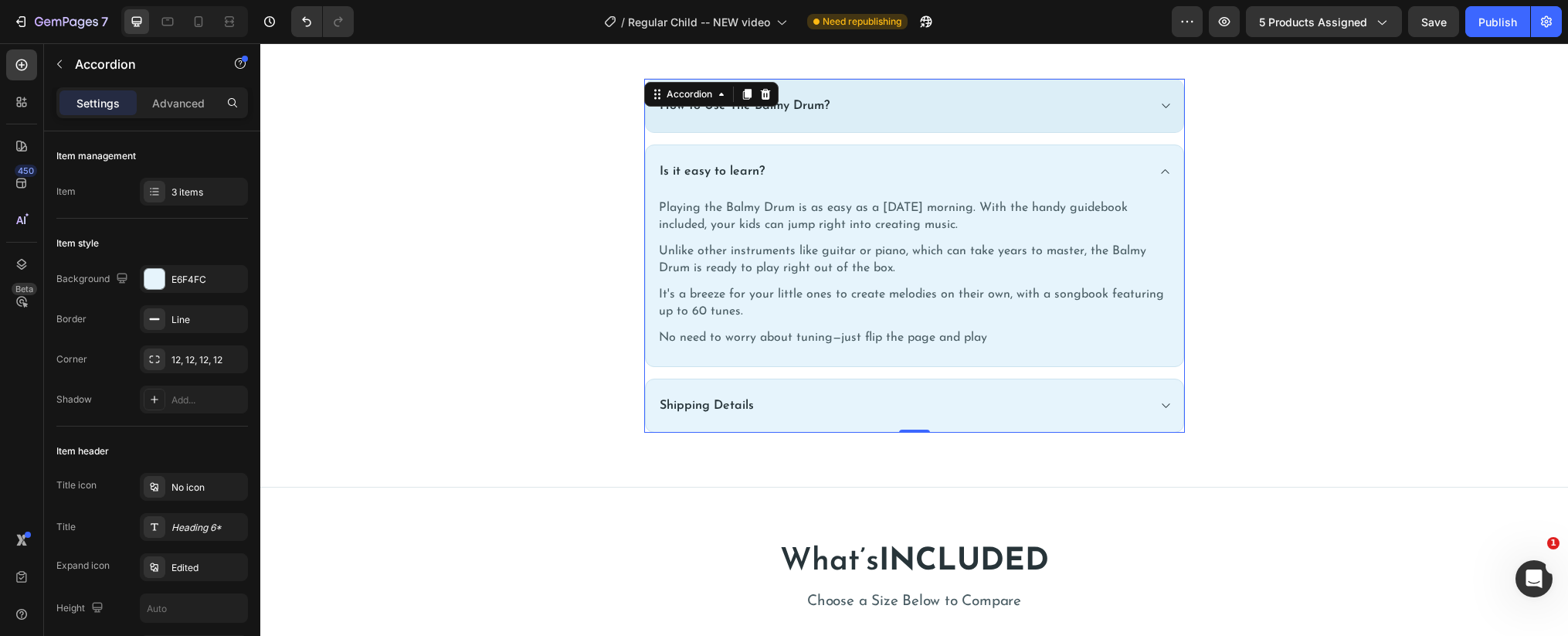
click at [857, 108] on div "How to Use The Balmy Drum?" at bounding box center [902, 105] width 489 height 21
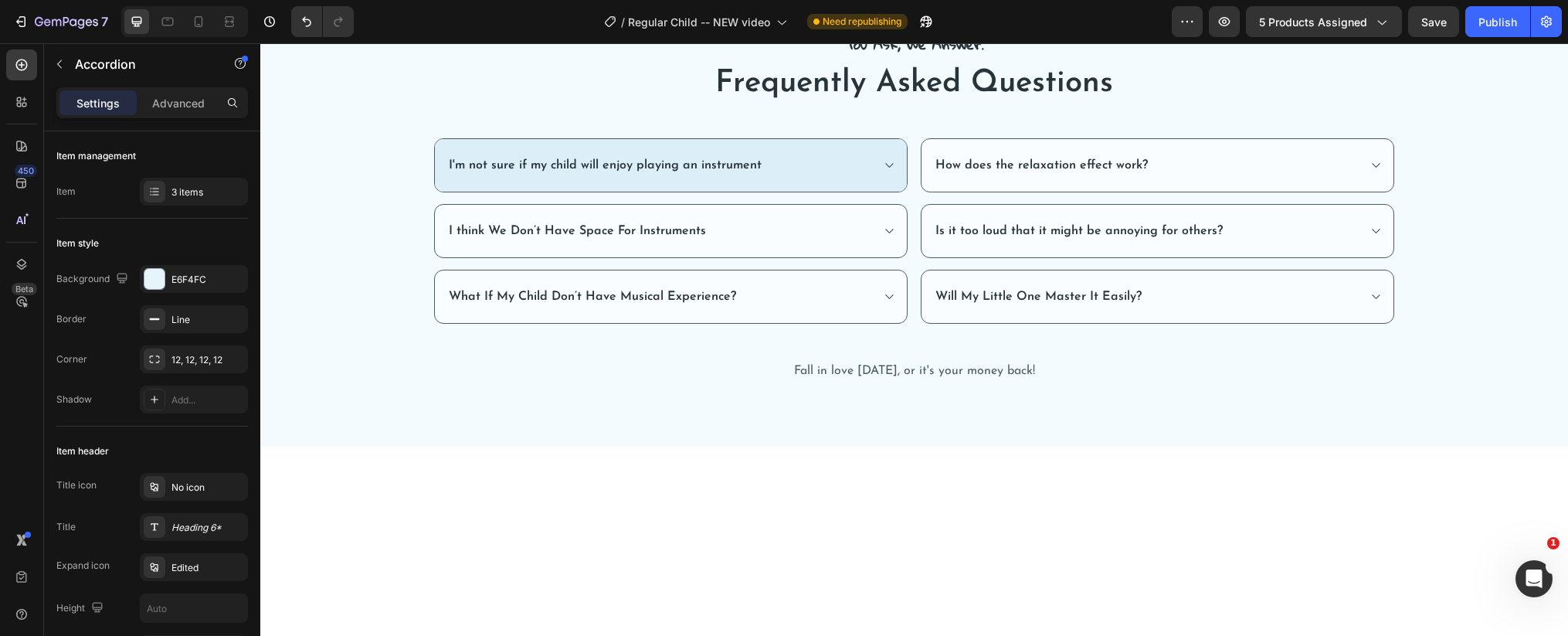
scroll to position [4632, 0]
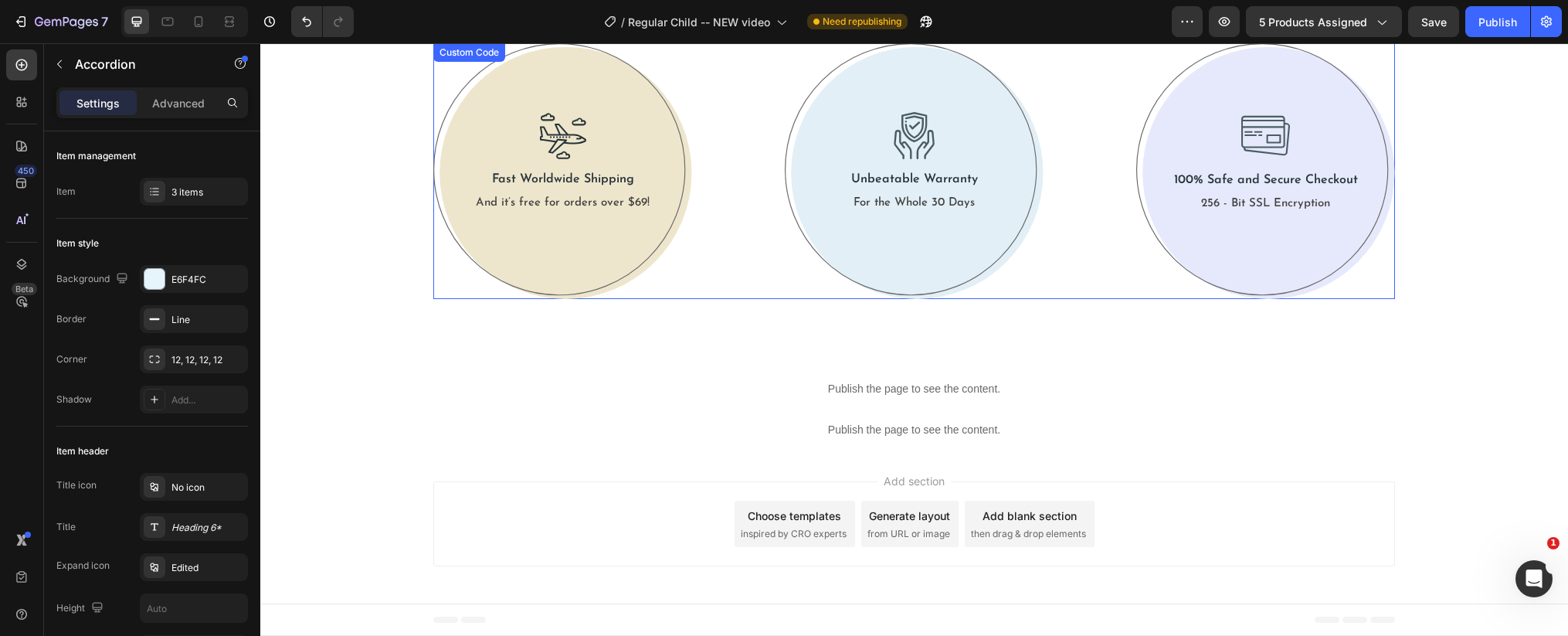
click at [594, 202] on p "And it’s free for orders over $69!" at bounding box center [563, 203] width 174 height 16
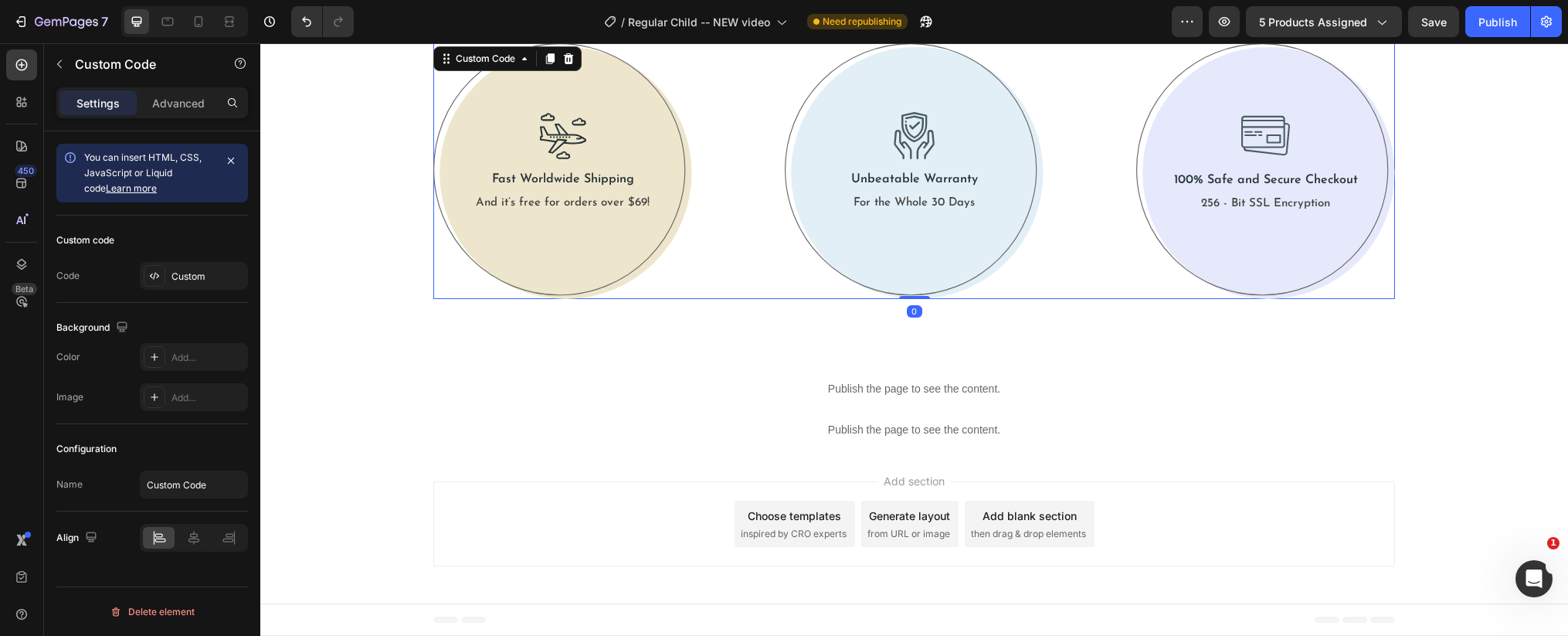
click at [594, 202] on p "And it’s free for orders over $69!" at bounding box center [563, 203] width 174 height 16
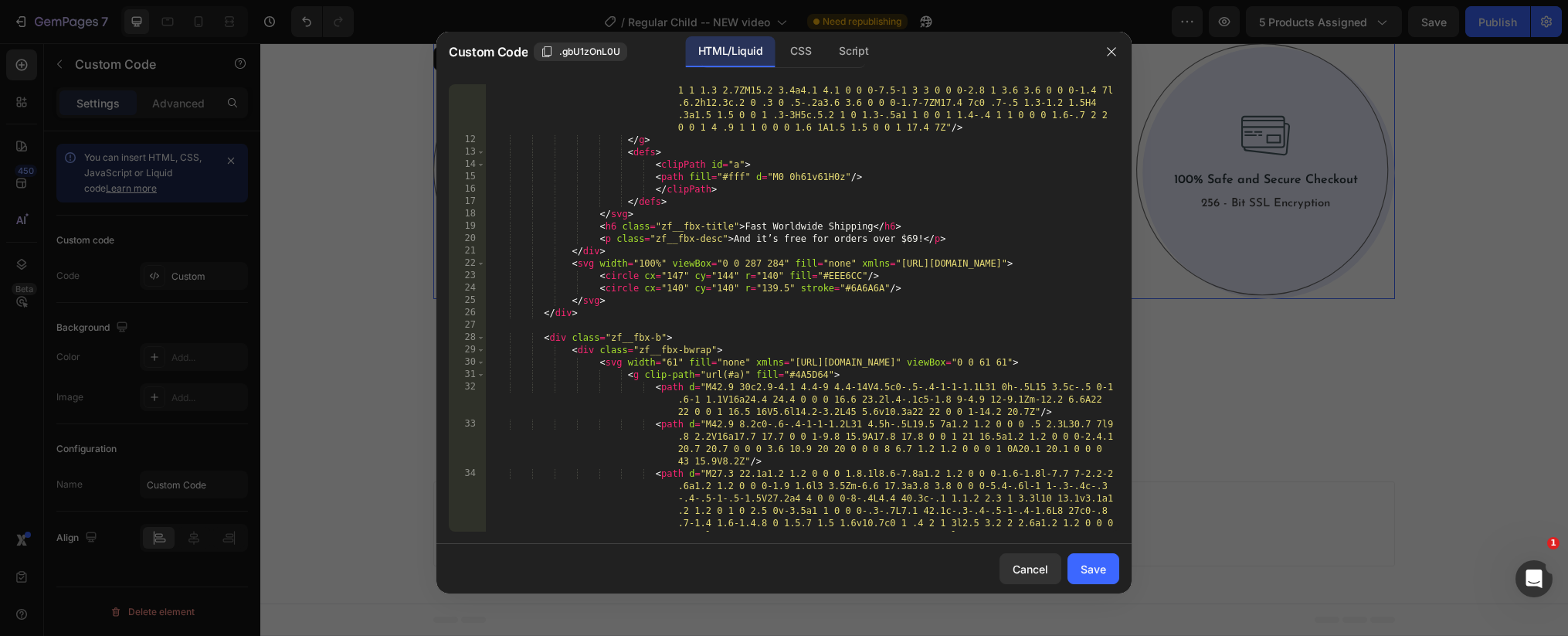
scroll to position [321, 0]
drag, startPoint x: 911, startPoint y: 237, endPoint x: 926, endPoint y: 234, distance: 15.3
click at [911, 237] on div "< path d = "M13.3 31h2v2h-2v-2Zm4.1 0h2v2h-2v-2Zm4.1 0h2v2h-2v-2Zm4.1 0h2v2h-2v…" at bounding box center [802, 369] width 634 height 769
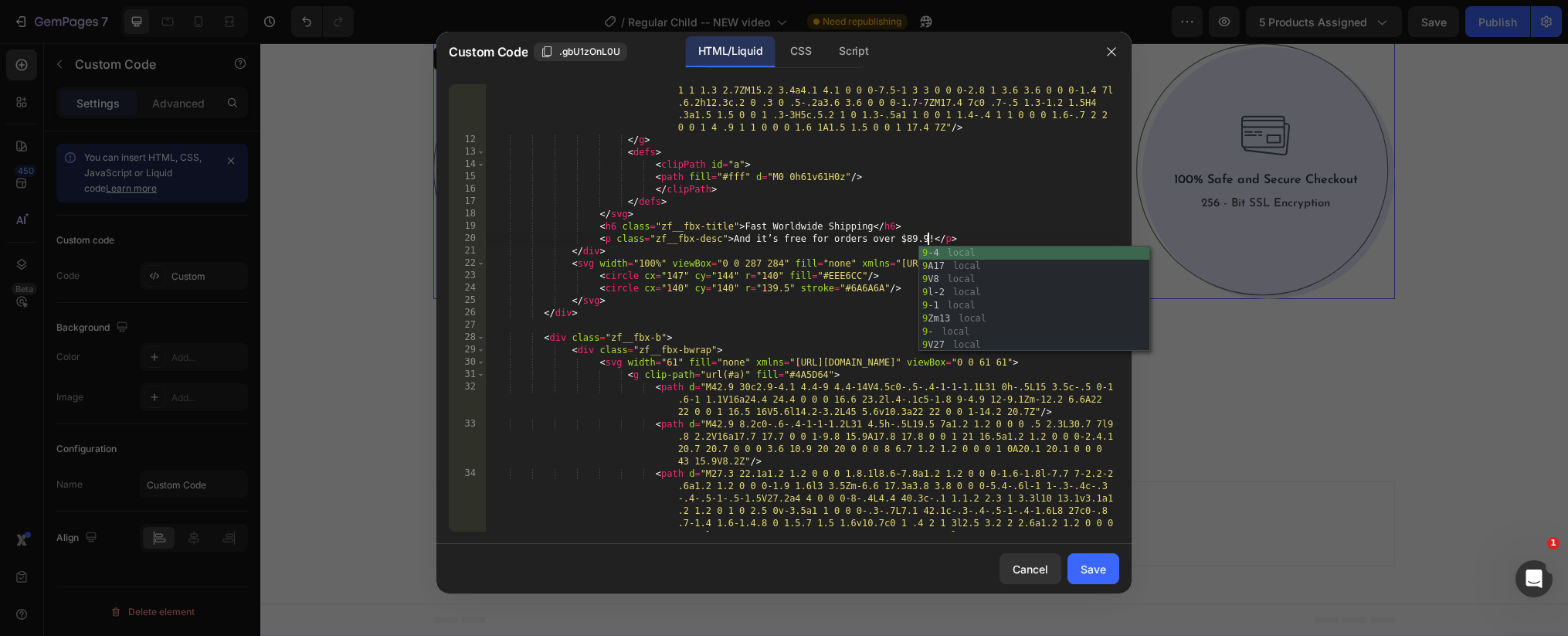
scroll to position [0, 36]
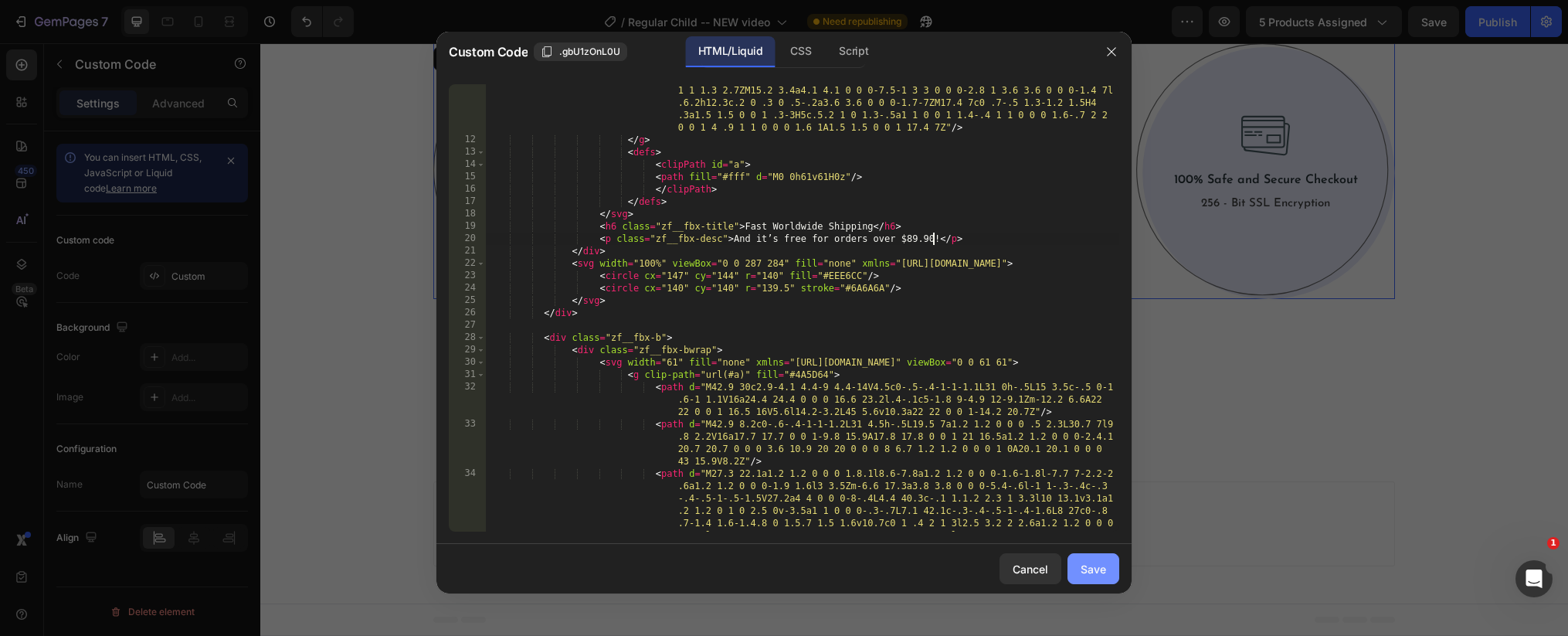
type textarea "<p class="zf__fbx-desc">And it’s free for orders over $89.90!</p>"
click at [1102, 574] on div "Save" at bounding box center [1093, 569] width 25 height 17
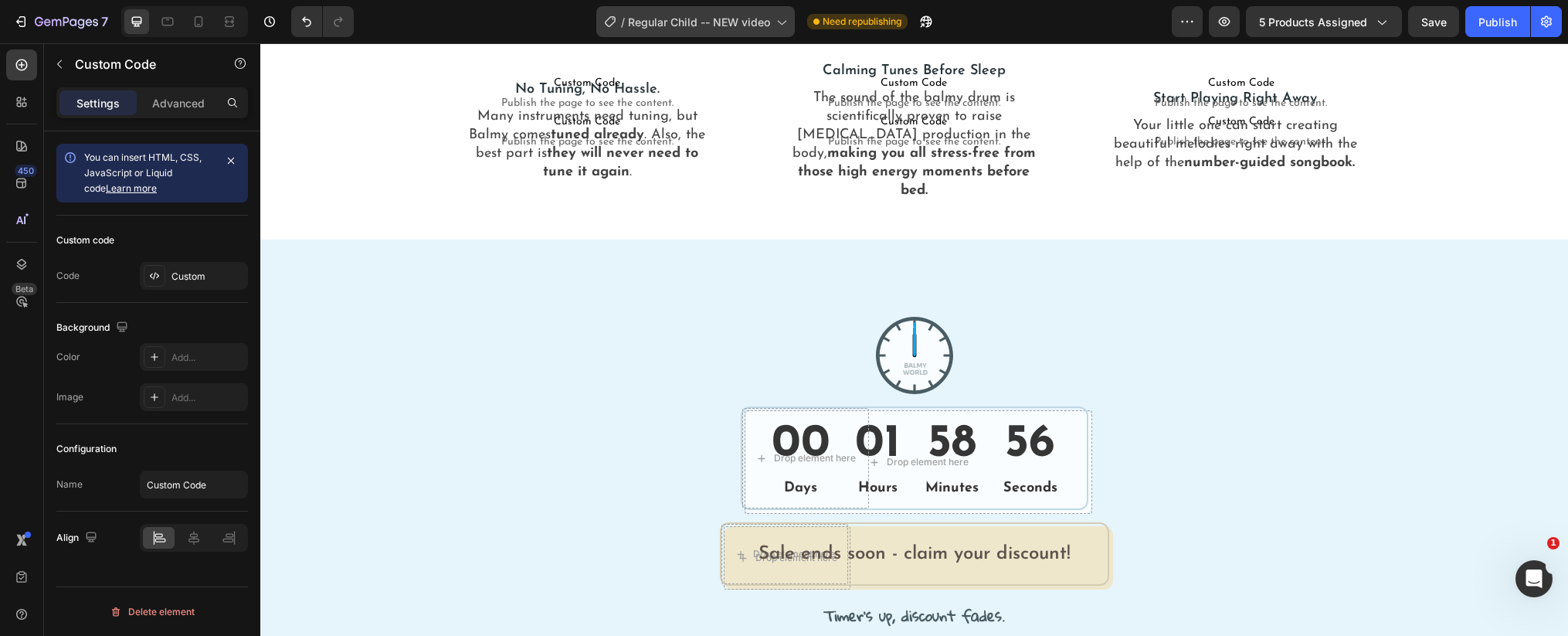
scroll to position [2265, 0]
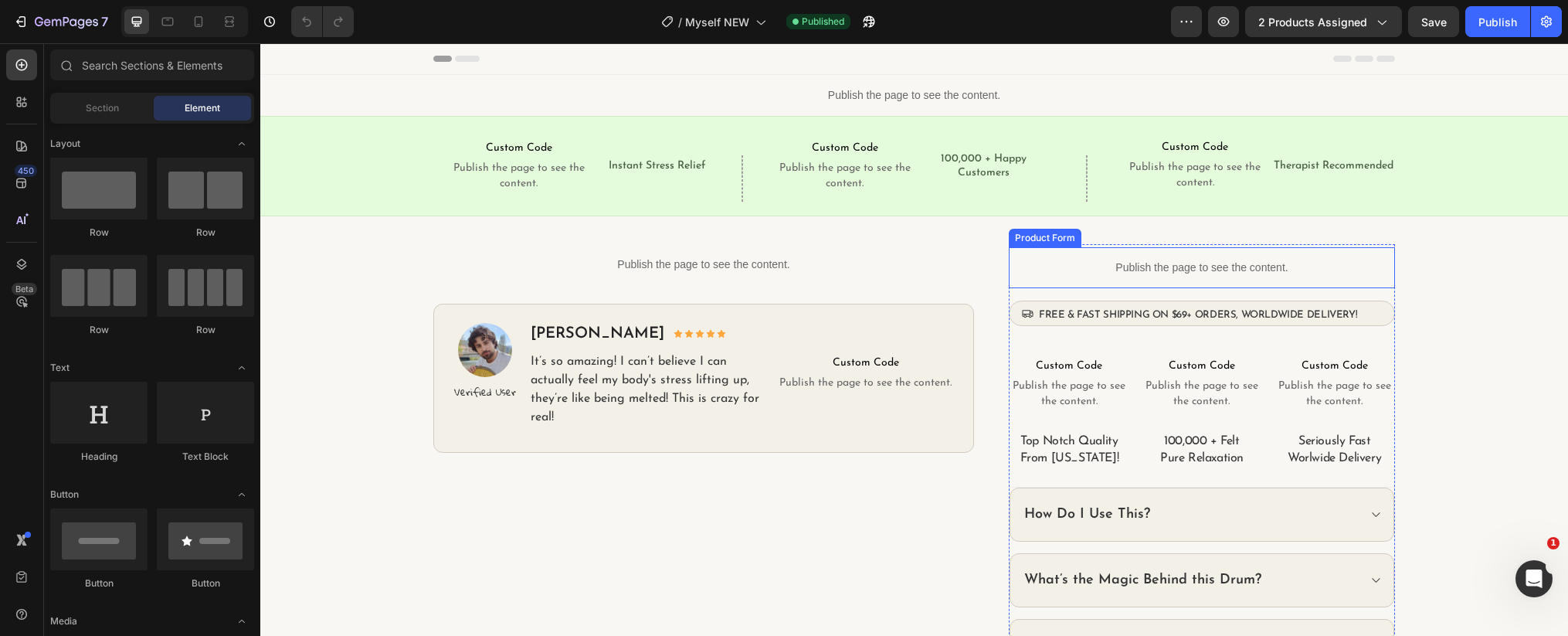
click at [1087, 270] on p "Publish the page to see the content." at bounding box center [1201, 268] width 386 height 17
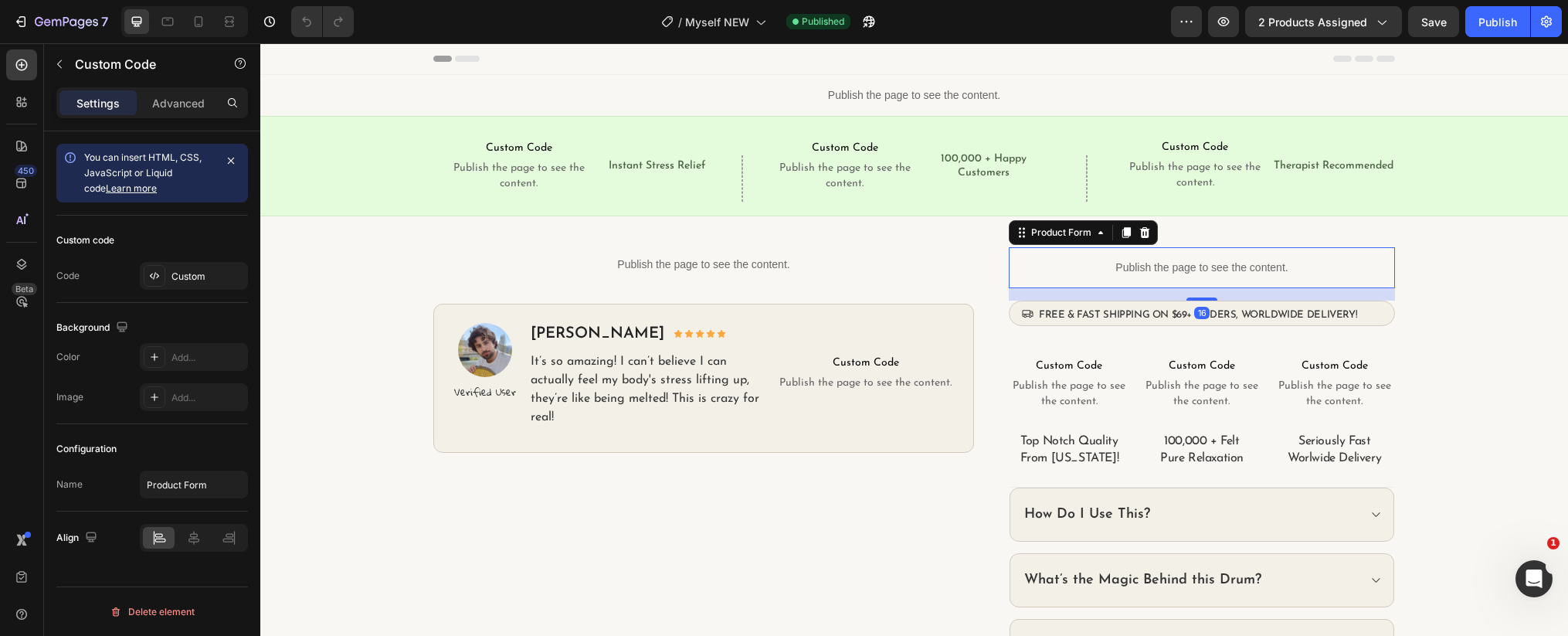
click at [1087, 270] on p "Publish the page to see the content." at bounding box center [1201, 268] width 386 height 17
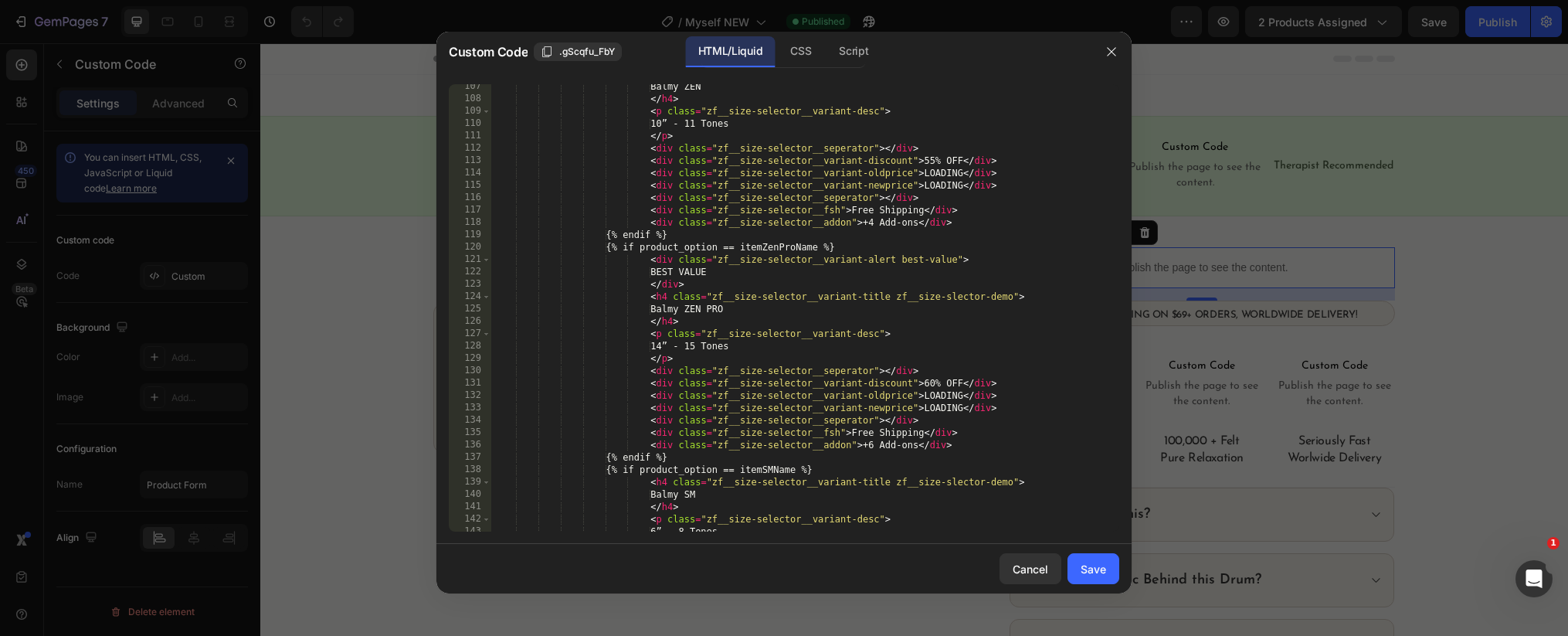
scroll to position [1555, 0]
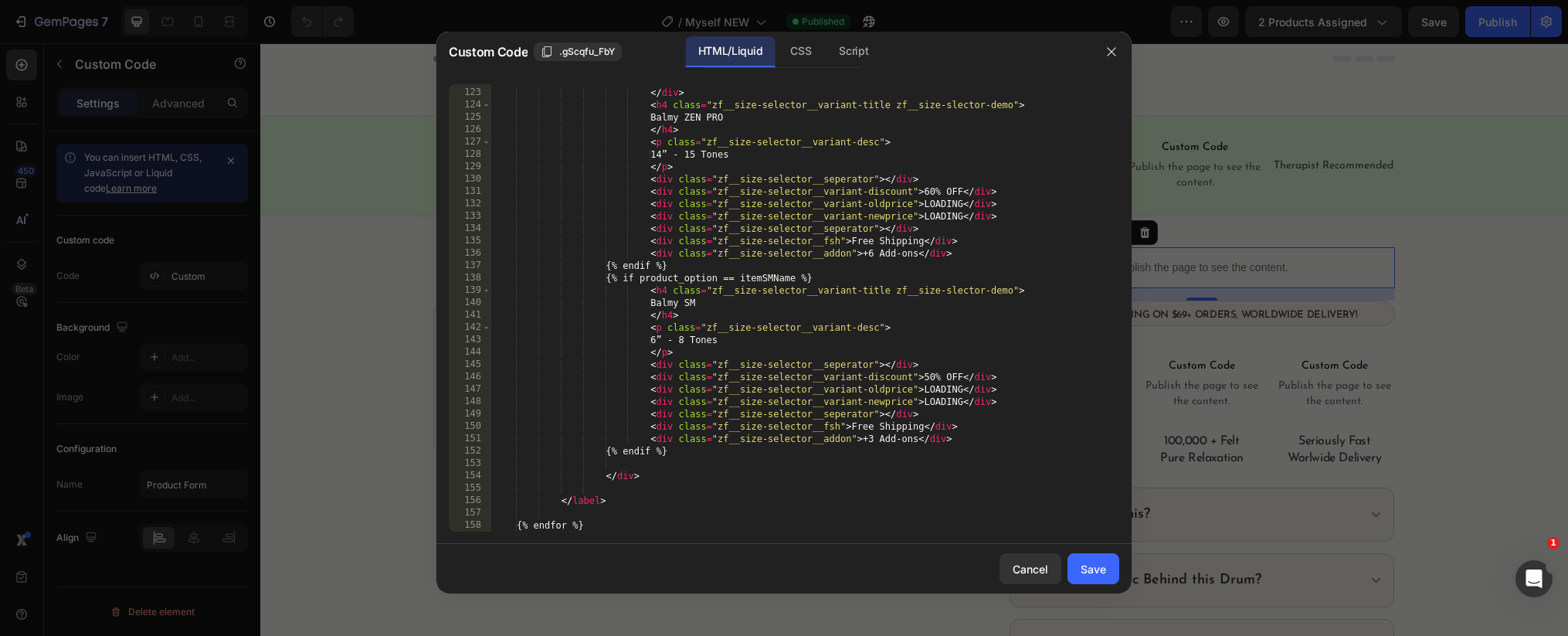
click at [861, 423] on div "BEST VALUE </ div > < h4 class = "zf__size-selector__variant-title zf__size-sle…" at bounding box center [805, 310] width 628 height 472
type textarea "<div class="zf__size-selector__fsh">+ Shipping</div>"
click at [1096, 564] on div "Save" at bounding box center [1093, 569] width 25 height 17
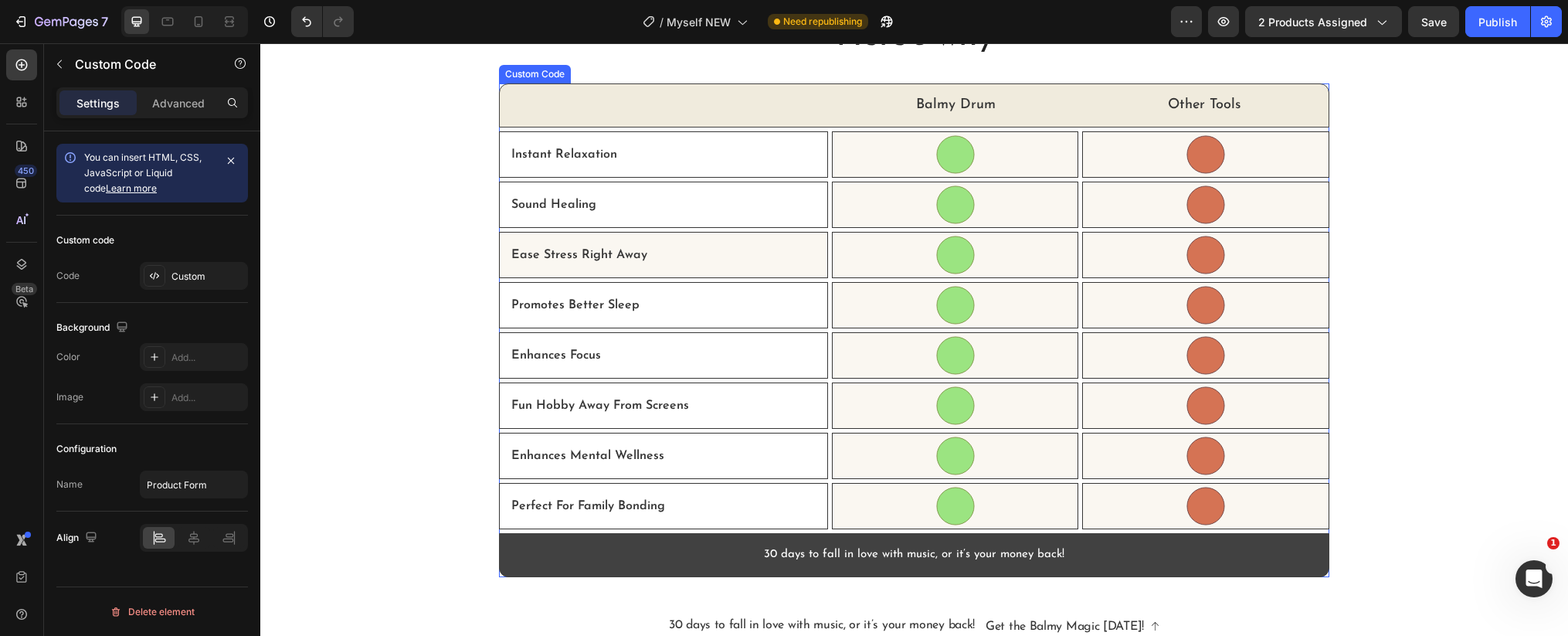
scroll to position [4367, 0]
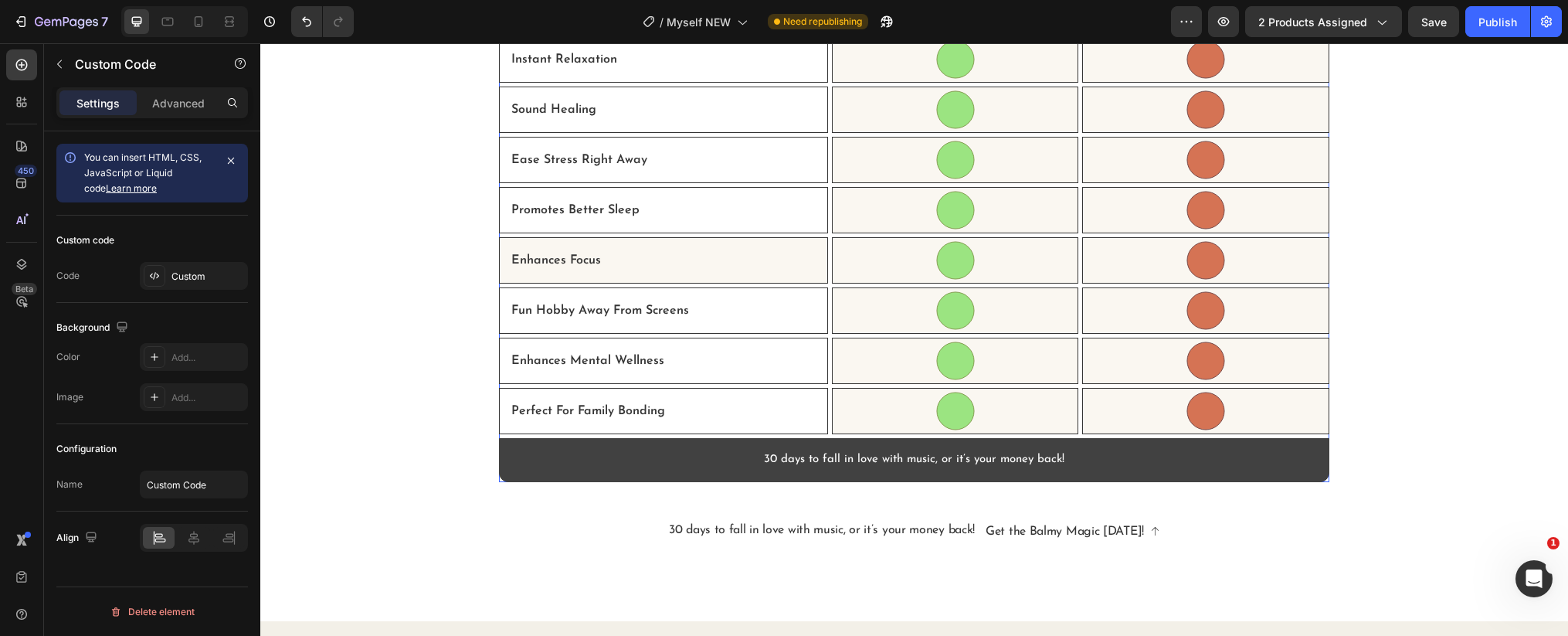
click at [960, 264] on circle at bounding box center [955, 260] width 37 height 37
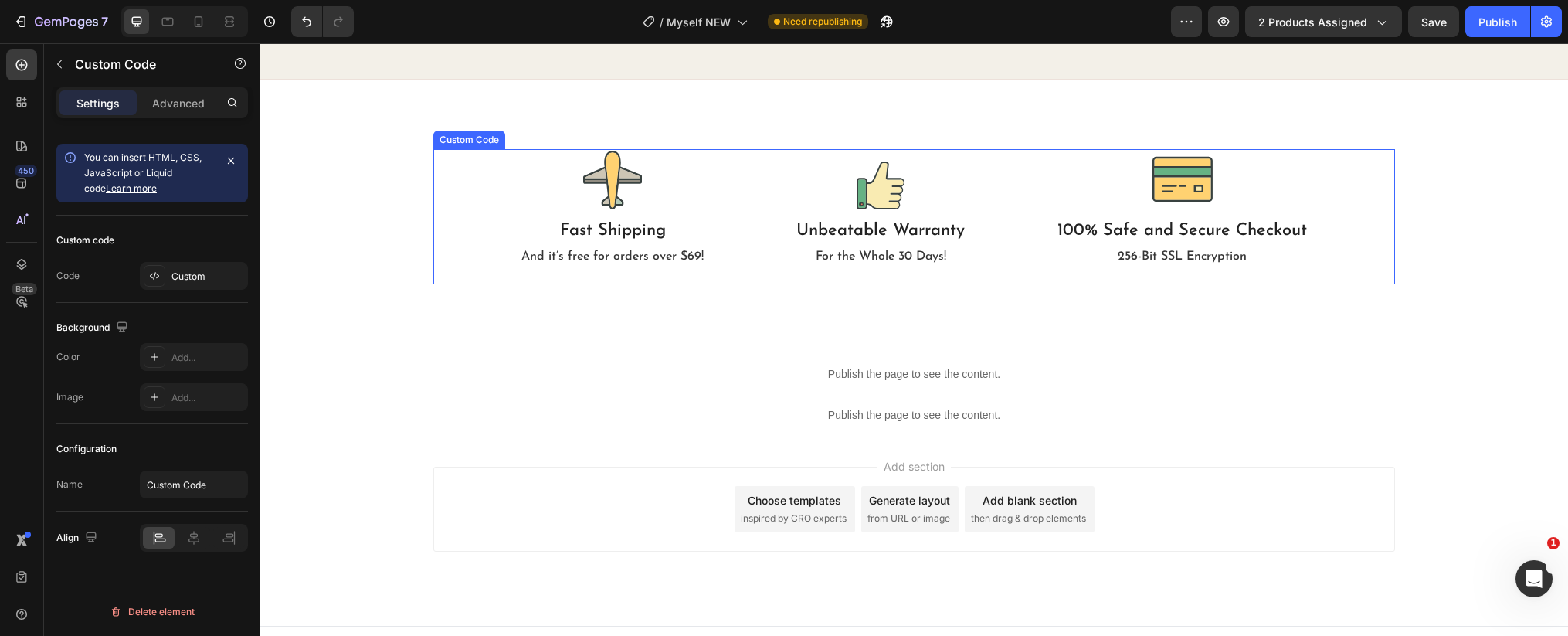
scroll to position [5473, 0]
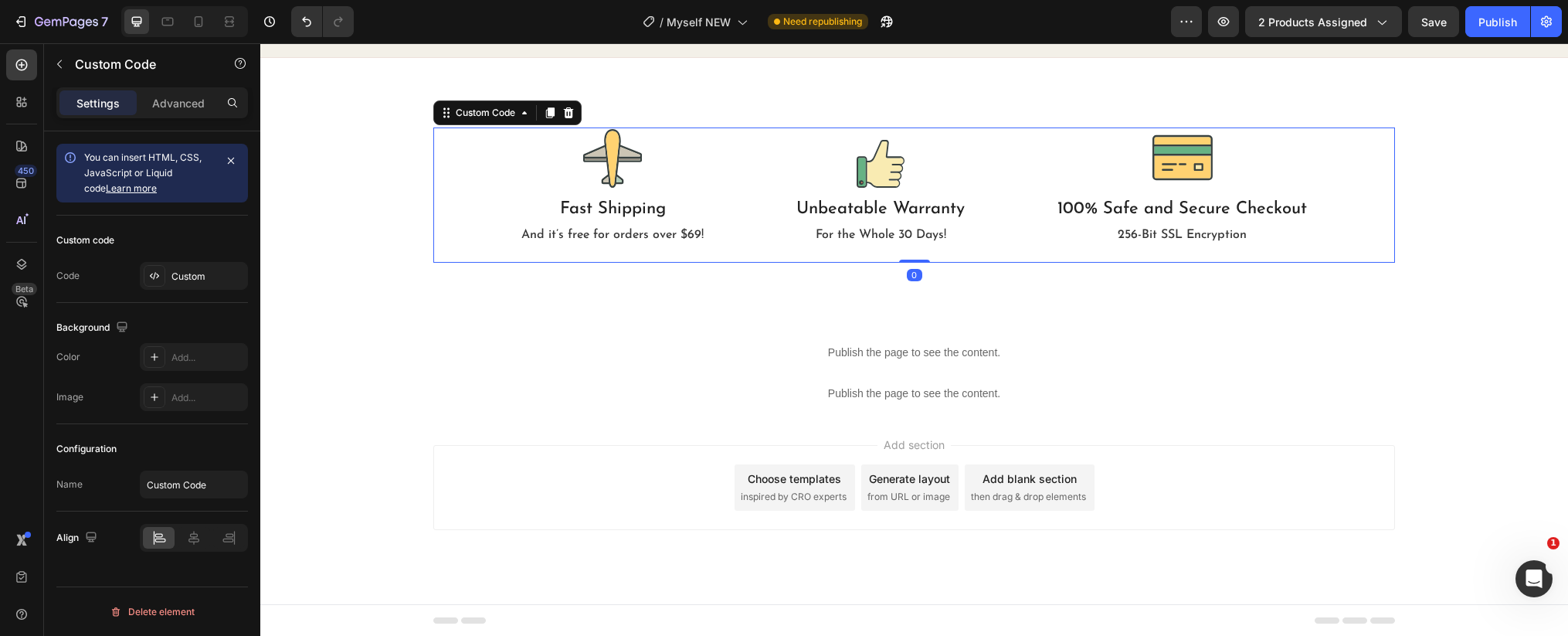
click at [690, 227] on p "And it’s free for orders over $69!" at bounding box center [613, 235] width 183 height 17
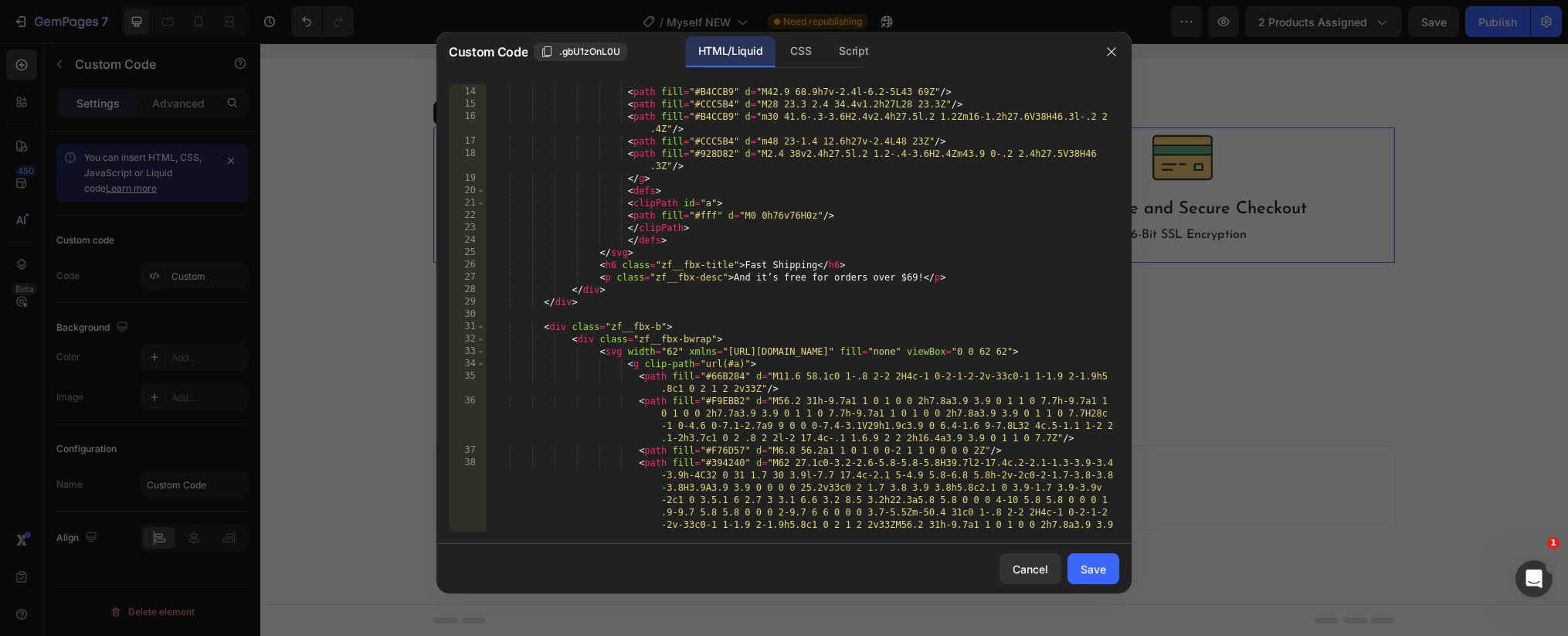
scroll to position [291, 0]
click at [913, 277] on div "< path fill = "#CCC5B4" d = "M26.1 66.5v2.4h7l-.8-7.3-6.2 4.9Z" /> < path fill …" at bounding box center [802, 368] width 634 height 583
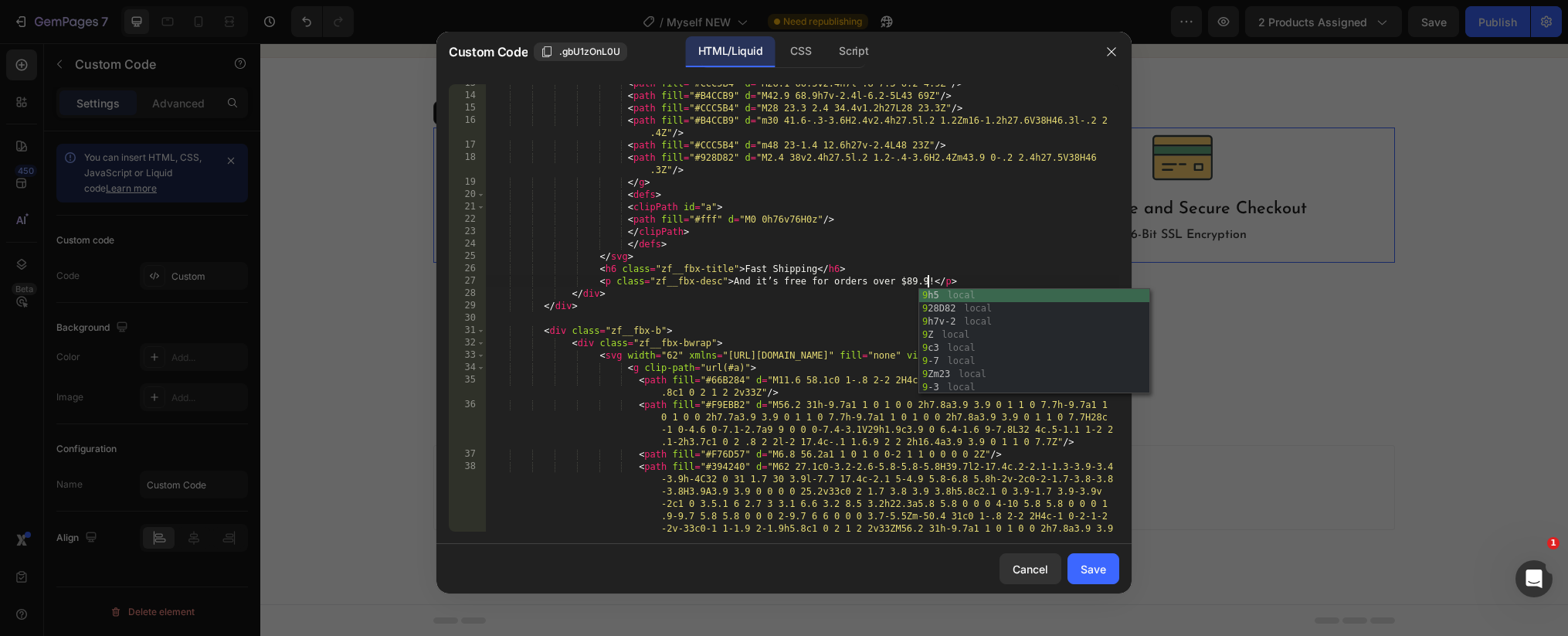
scroll to position [0, 36]
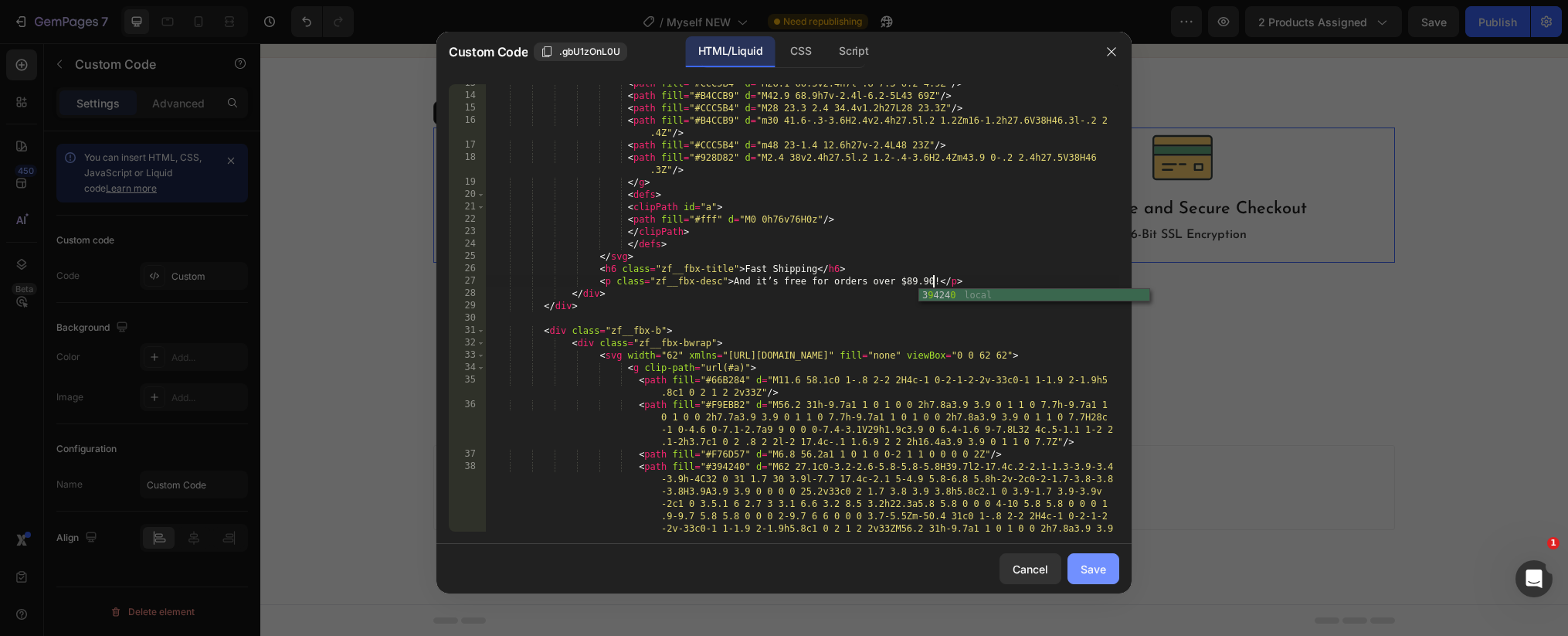
type textarea "<p class="zf__fbx-desc">And it’s free for orders over $89.90!</p>"
click at [1096, 567] on div "Save" at bounding box center [1093, 569] width 25 height 17
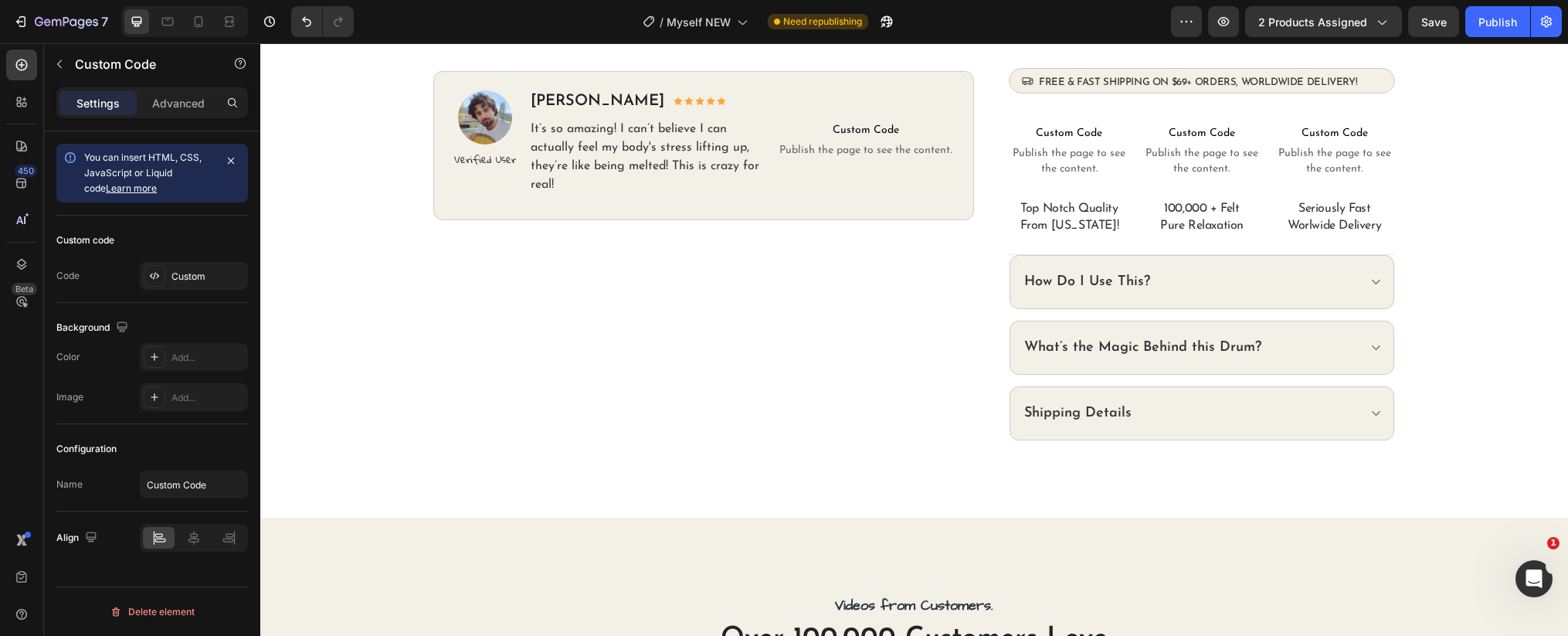
scroll to position [116, 0]
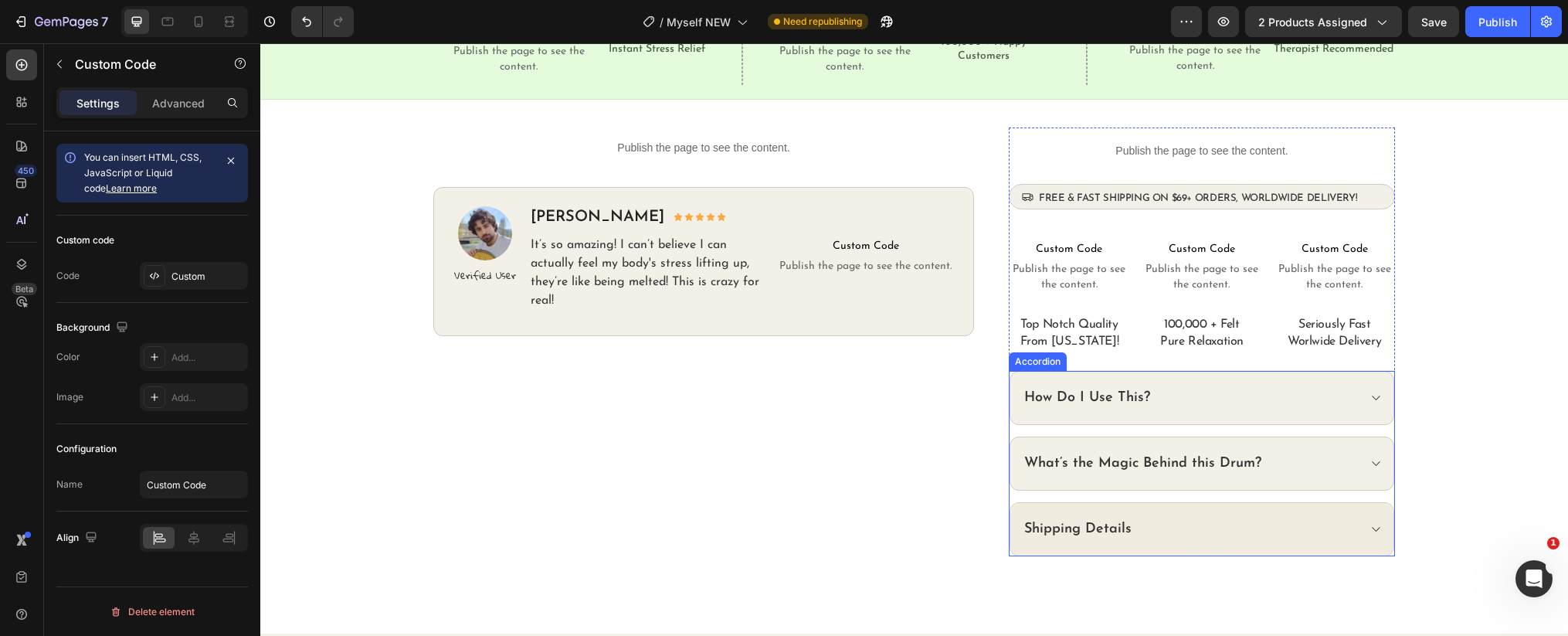
click at [1184, 532] on div "Shipping Details" at bounding box center [1190, 529] width 335 height 21
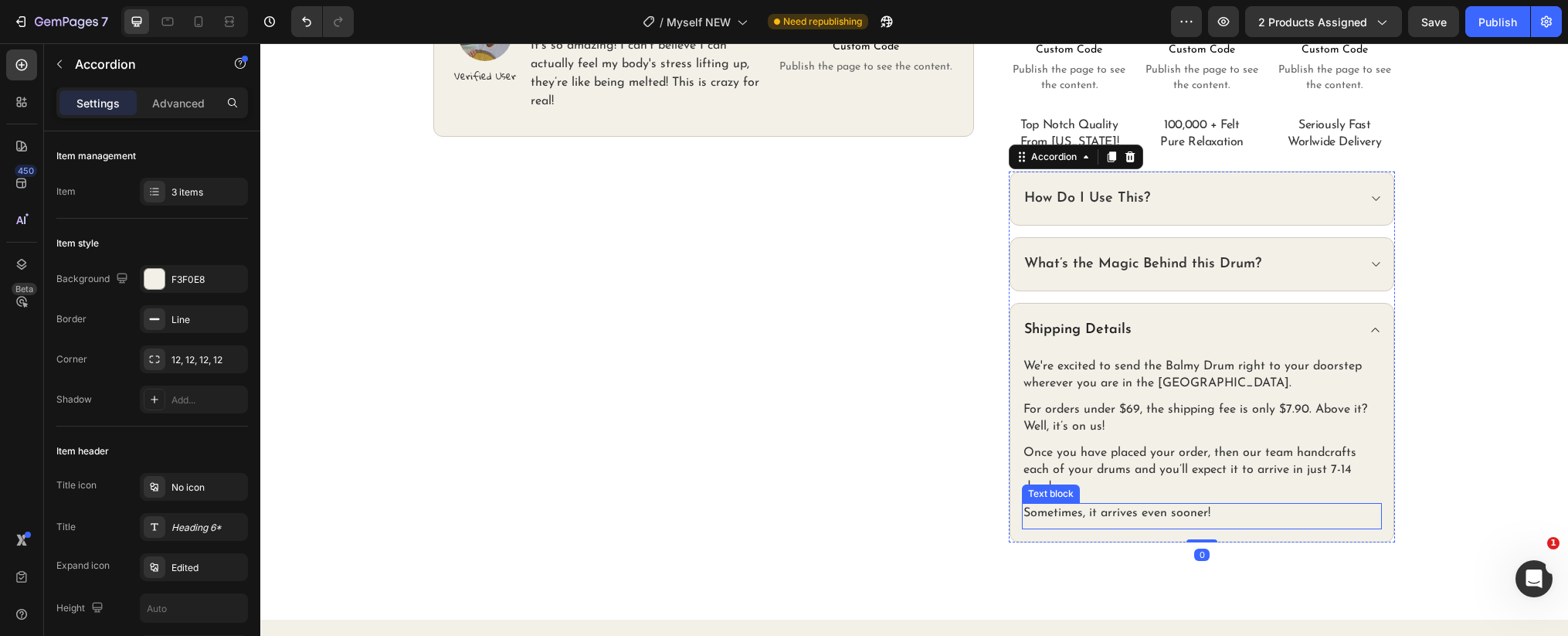
scroll to position [316, 0]
click at [1141, 411] on p "For orders under $69, the shipping fee is only $7.90. Above it? Well, it’s on u…" at bounding box center [1201, 418] width 356 height 34
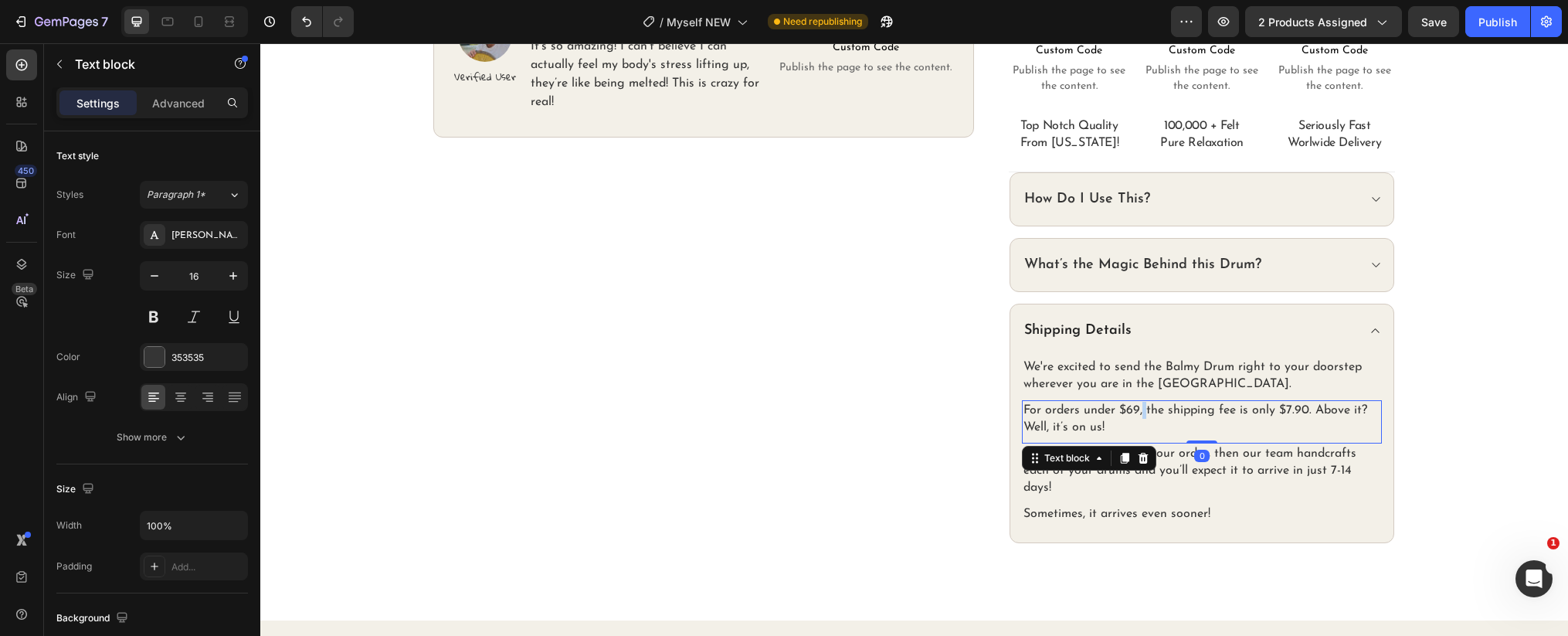
click at [1142, 411] on p "For orders under $69, the shipping fee is only $7.90. Above it? Well, it’s on u…" at bounding box center [1201, 418] width 356 height 34
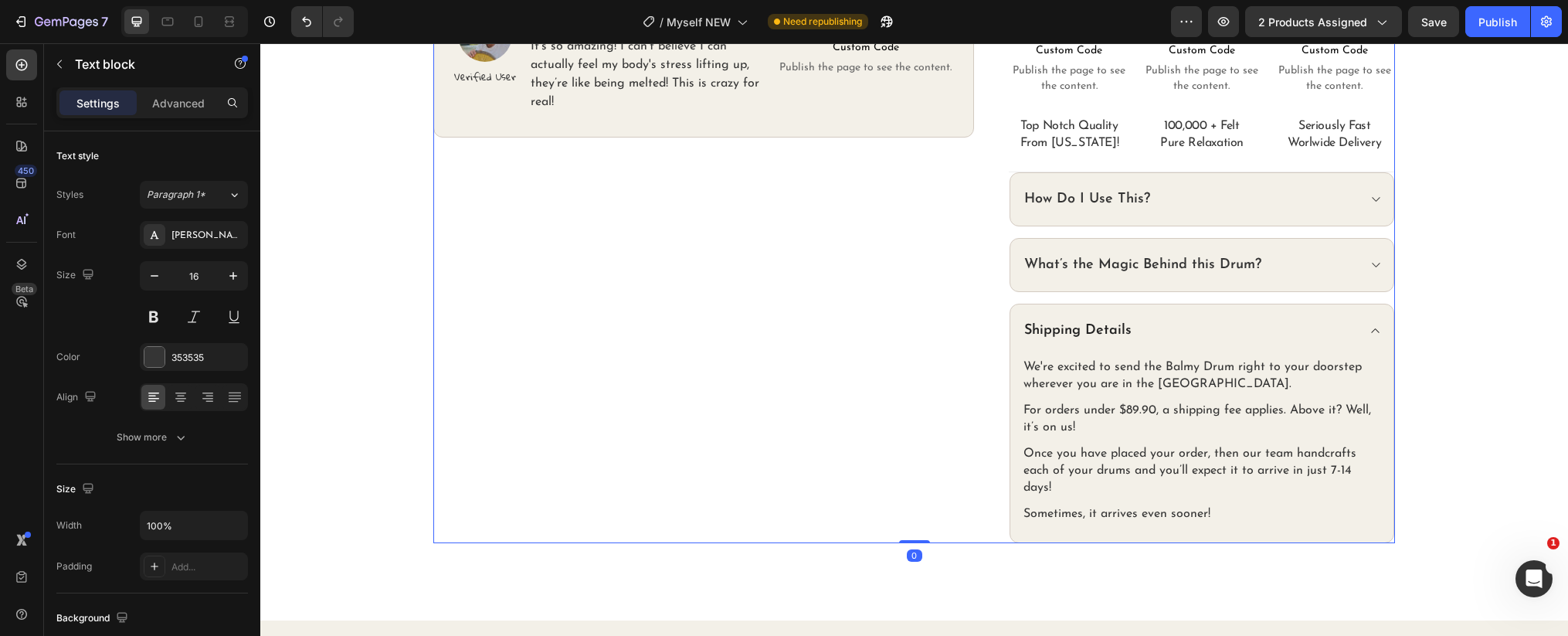
click at [858, 364] on div "Publish the page to see the content. Custom Code Row Image Verified User Headin…" at bounding box center [703, 236] width 540 height 614
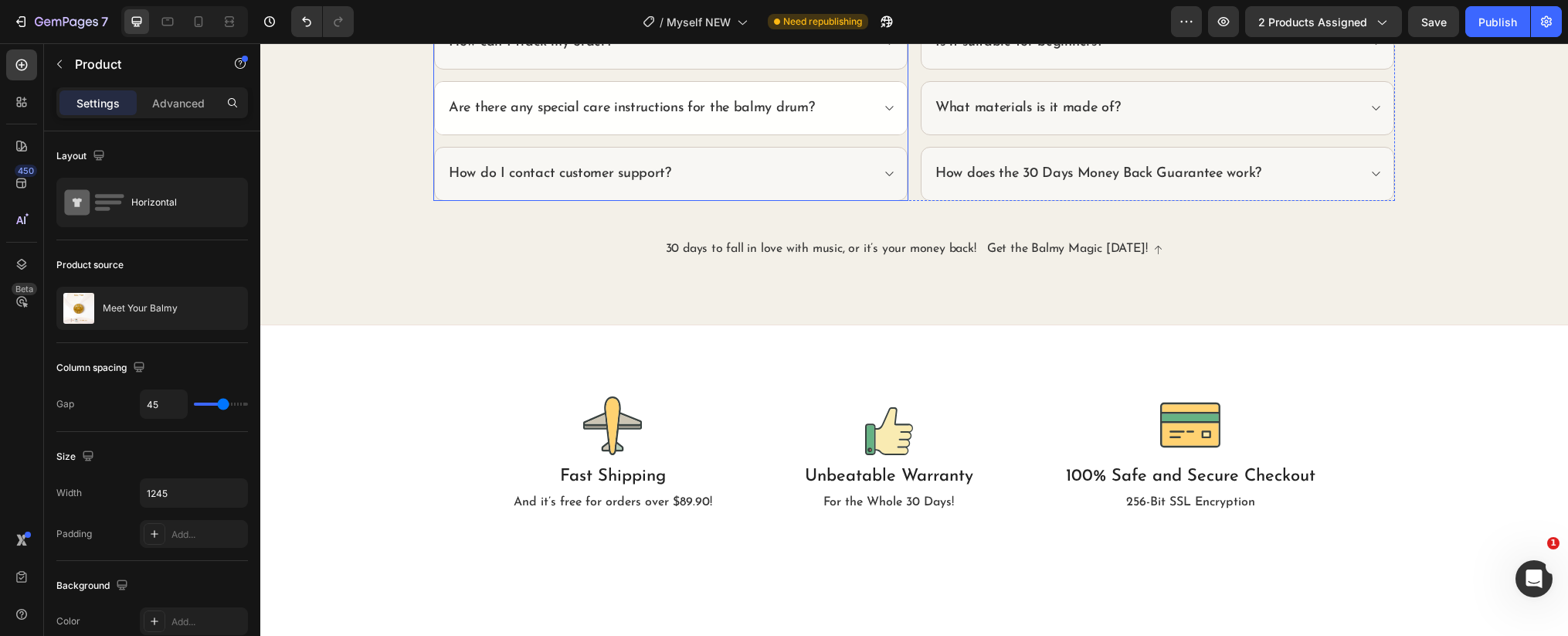
scroll to position [5493, 0]
